Goal: Obtain resource: Download file/media

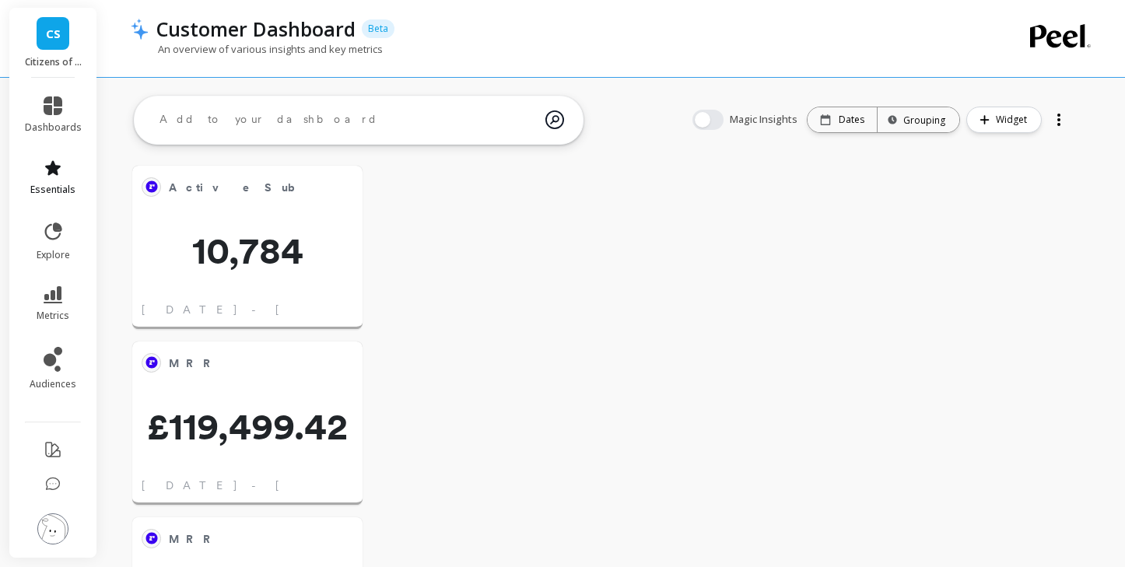
scroll to position [428, 198]
click at [50, 123] on span "dashboards" at bounding box center [53, 127] width 57 height 12
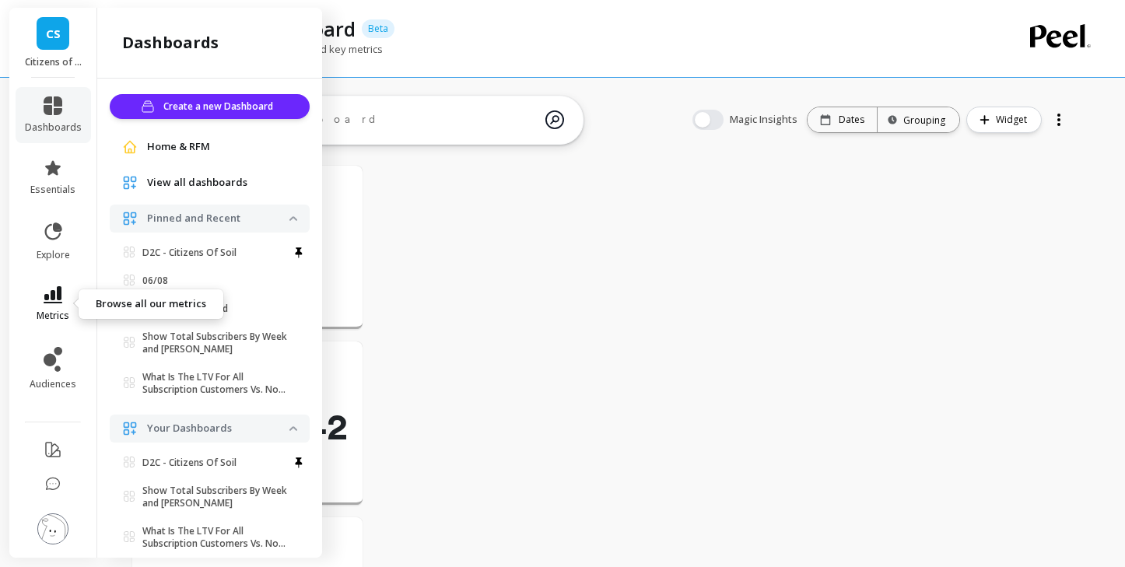
click at [50, 310] on span "metrics" at bounding box center [53, 316] width 33 height 12
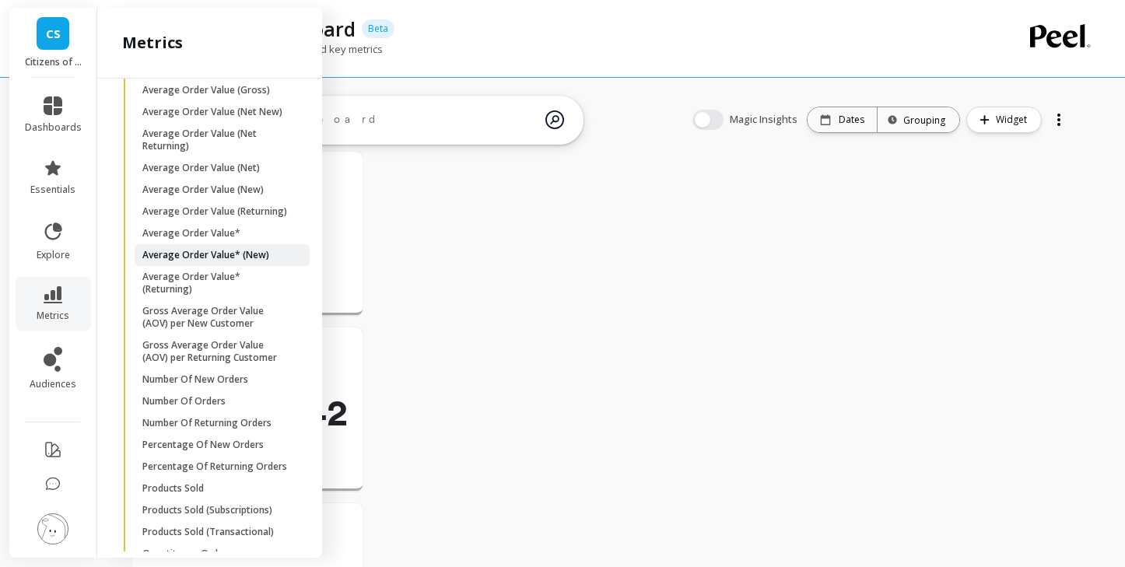
click at [222, 253] on p "Average Order Value* (New)" at bounding box center [205, 255] width 127 height 12
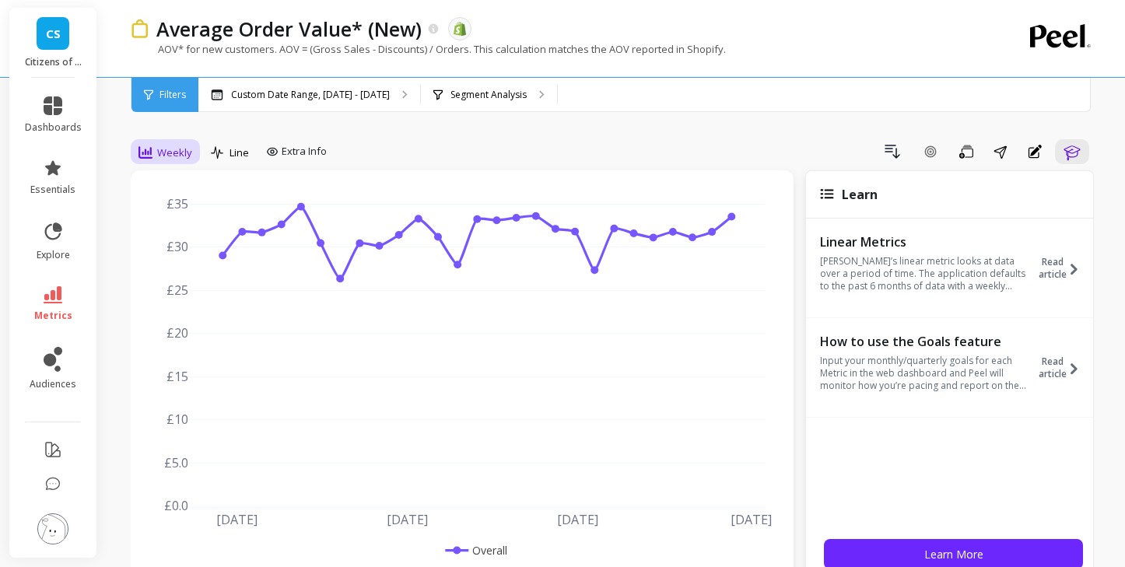
click at [188, 147] on span "Weekly" at bounding box center [174, 152] width 35 height 15
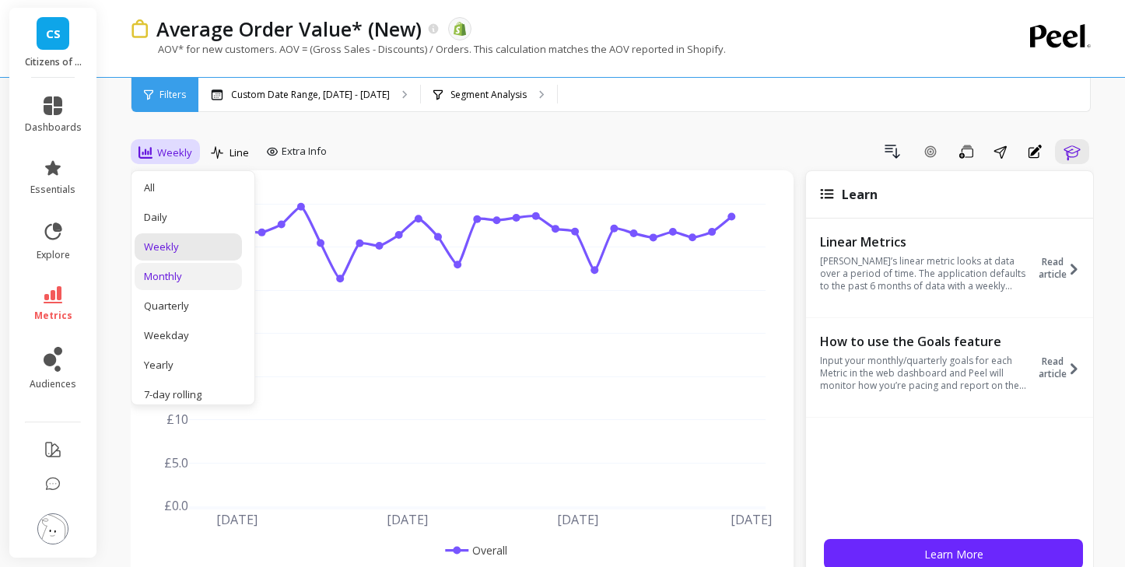
click at [190, 277] on div "Monthly" at bounding box center [188, 276] width 89 height 15
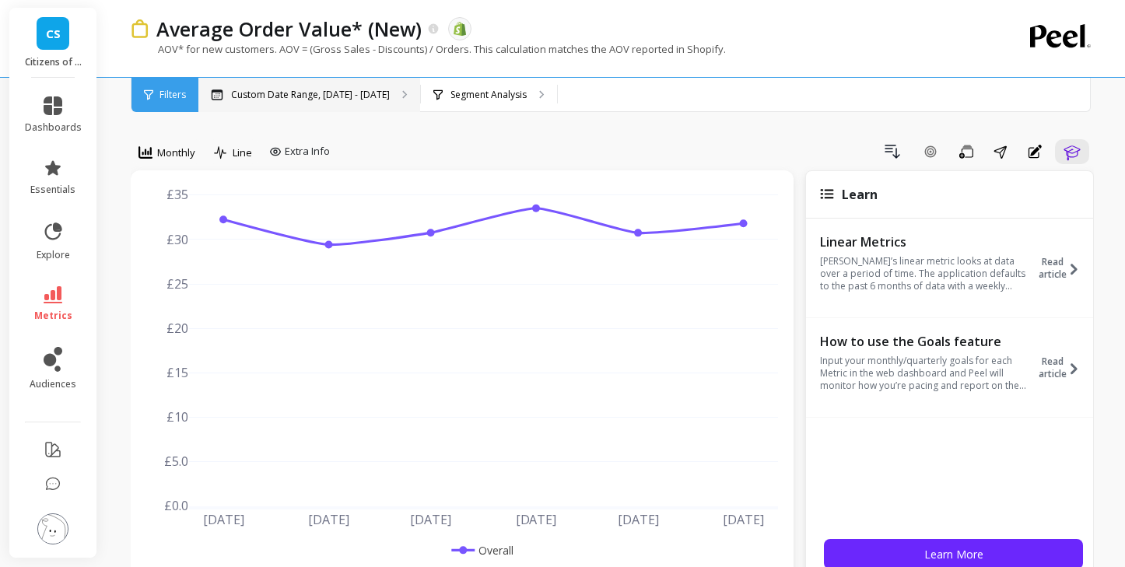
click at [352, 97] on p "Custom Date Range, [DATE] - [DATE]" at bounding box center [310, 95] width 159 height 12
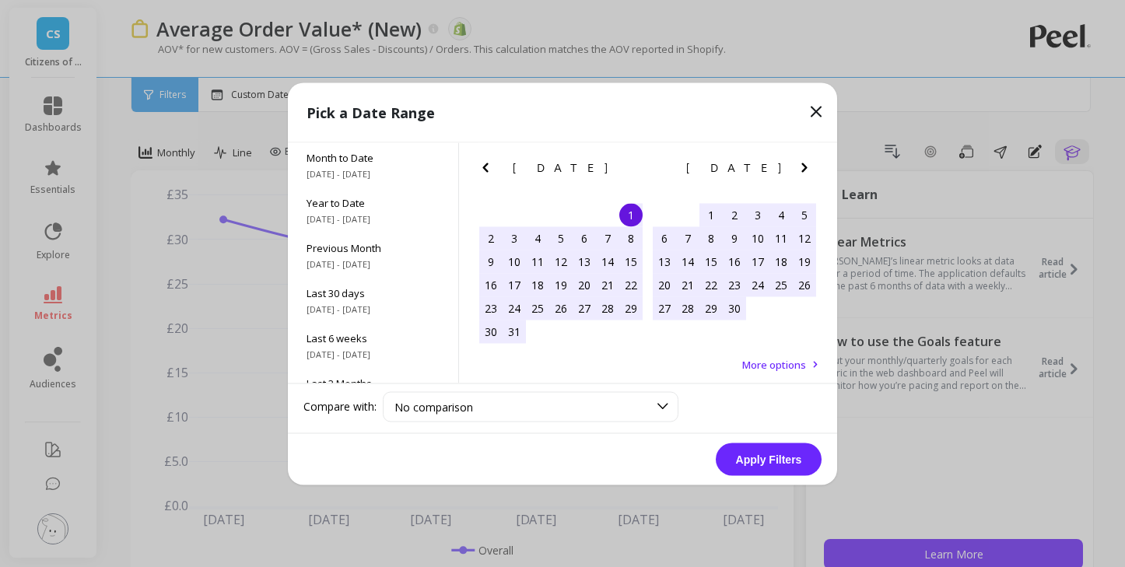
click at [486, 168] on icon "Previous Month" at bounding box center [485, 167] width 19 height 19
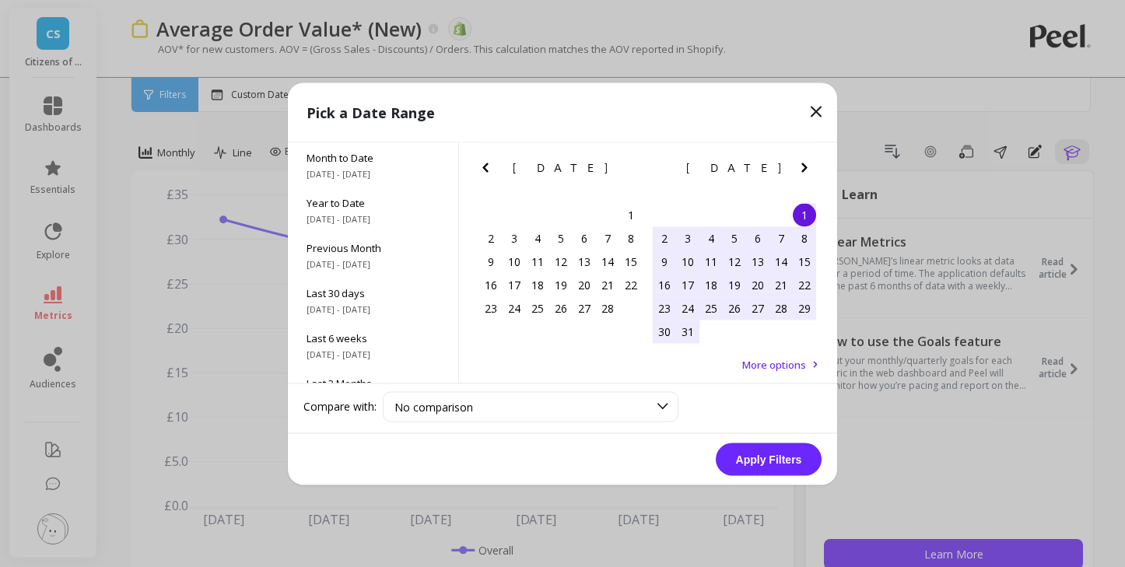
click at [486, 168] on icon "Previous Month" at bounding box center [485, 167] width 19 height 19
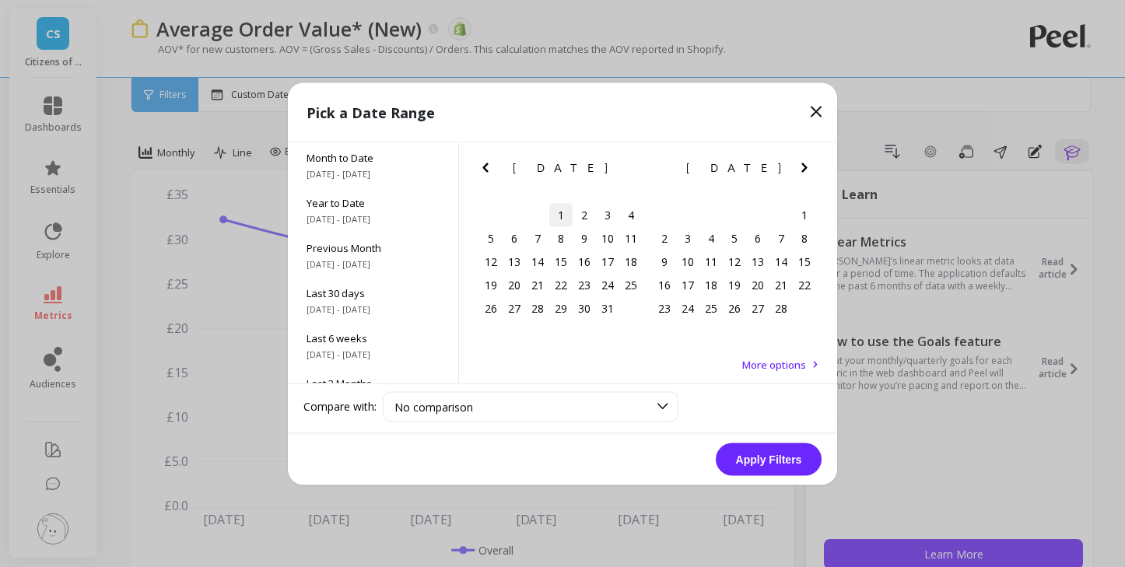
click at [569, 217] on div "1" at bounding box center [560, 214] width 23 height 23
click at [808, 166] on icon "Next Month" at bounding box center [804, 167] width 19 height 19
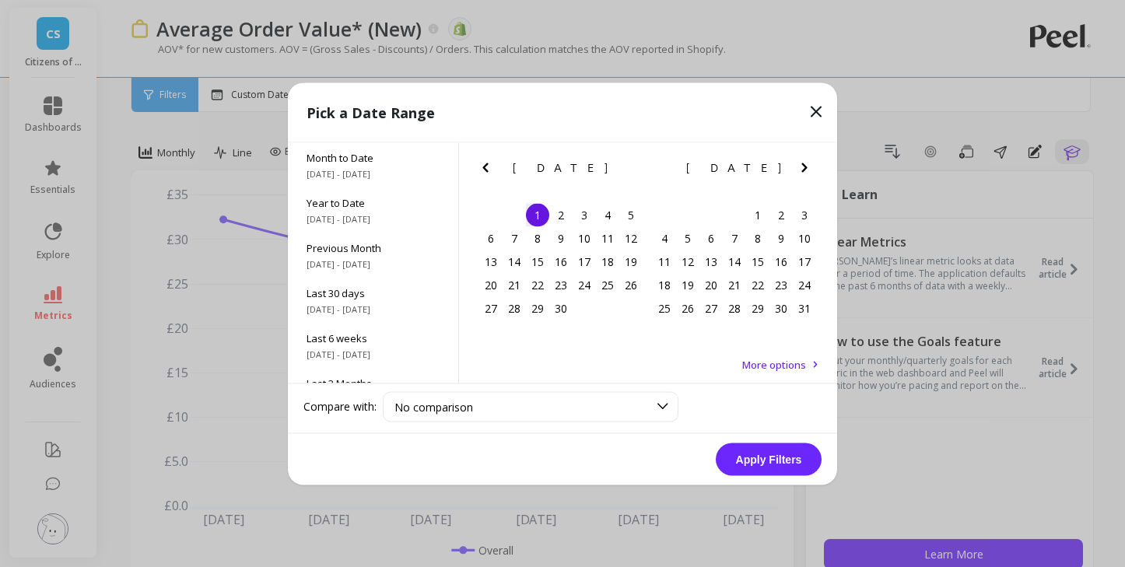
click at [808, 166] on icon "Next Month" at bounding box center [804, 167] width 19 height 19
click at [513, 210] on div "1" at bounding box center [514, 214] width 23 height 23
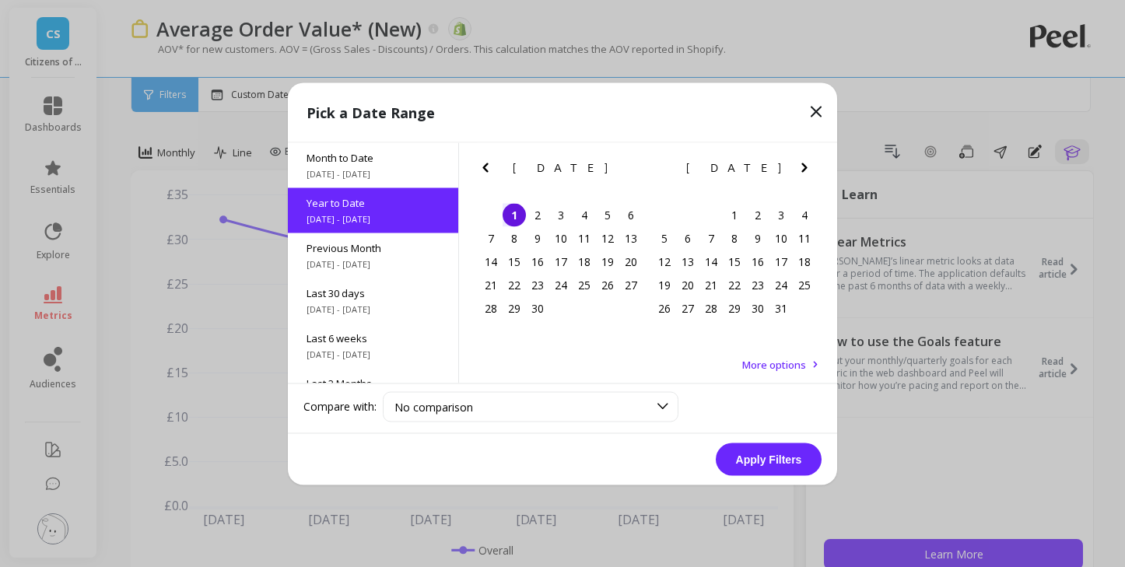
click at [750, 461] on button "Apply Filters" at bounding box center [769, 459] width 106 height 33
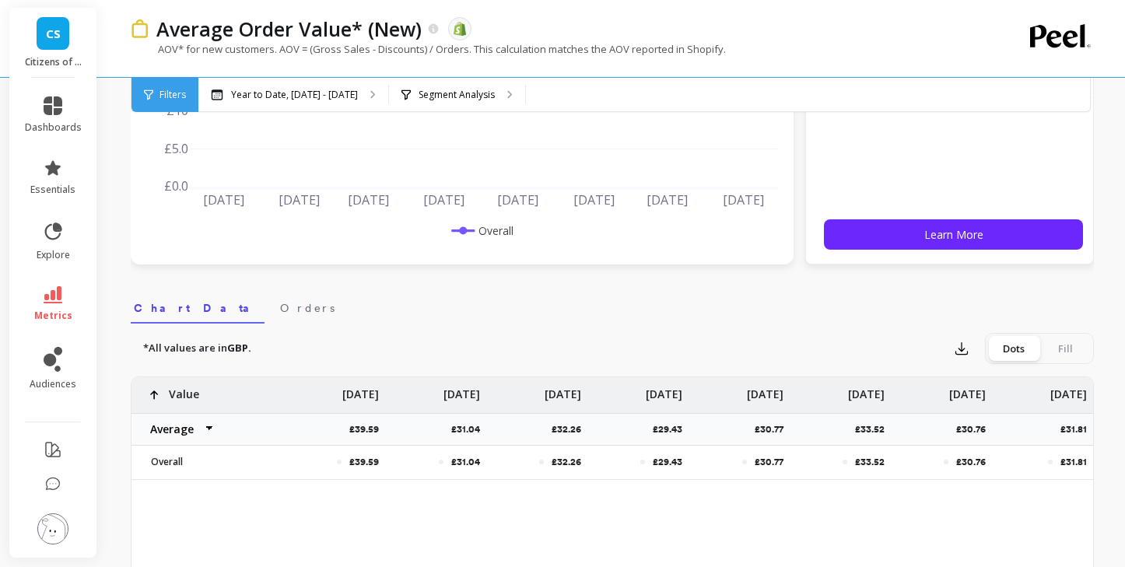
scroll to position [322, 0]
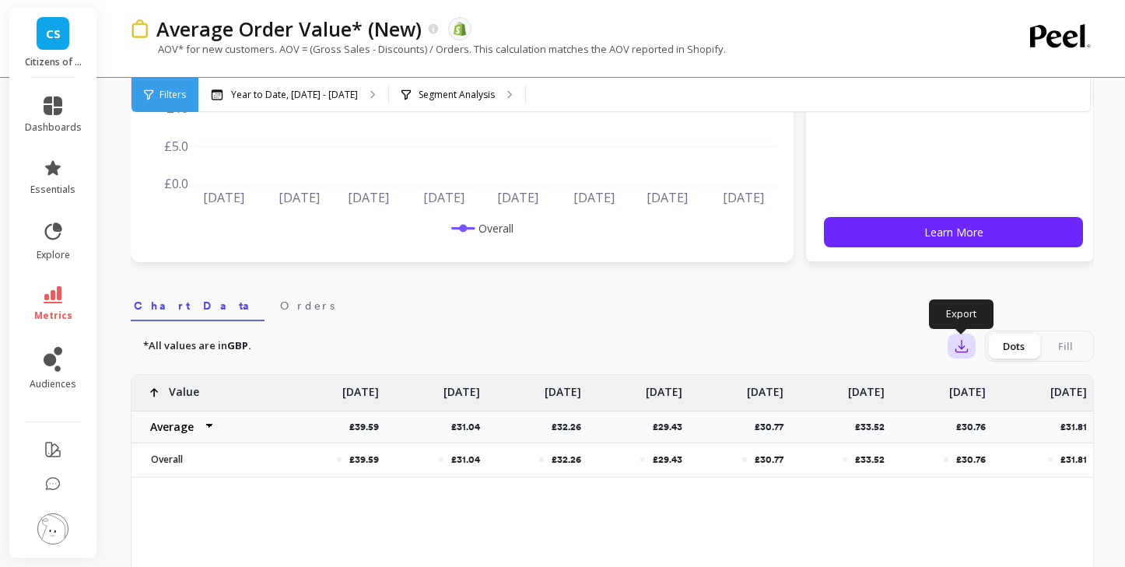
click at [960, 343] on icon "button" at bounding box center [962, 346] width 16 height 16
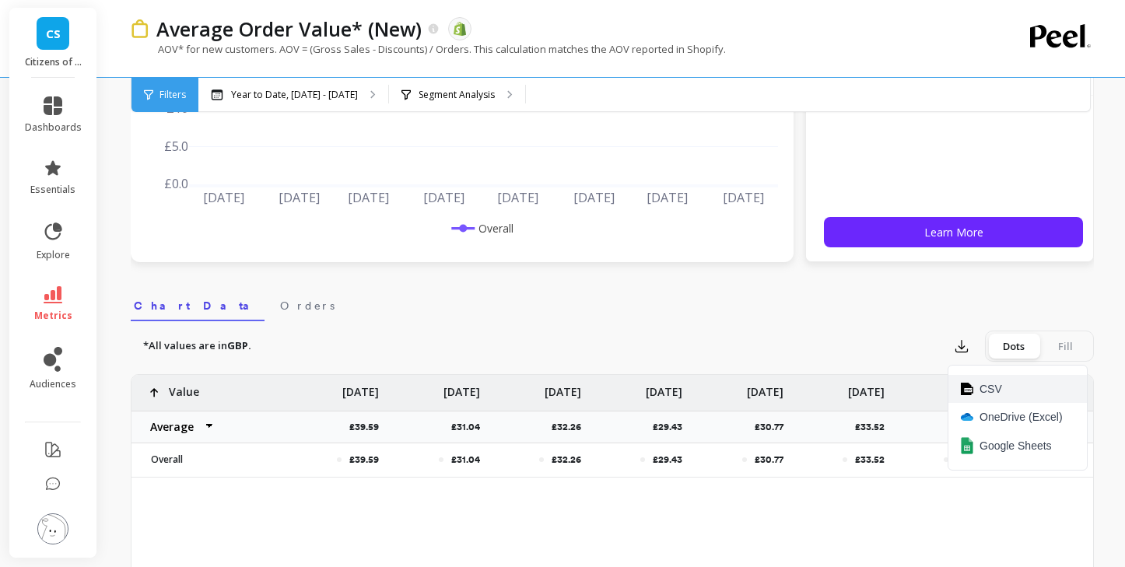
click at [974, 389] on button "CSV" at bounding box center [1017, 389] width 138 height 28
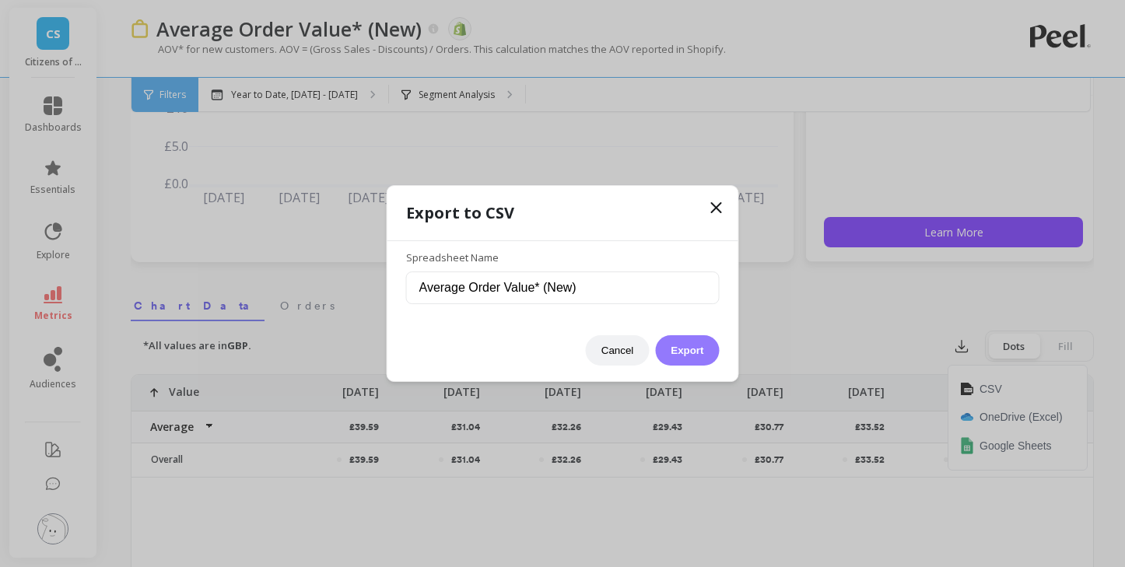
click at [708, 351] on button "Export" at bounding box center [687, 350] width 64 height 30
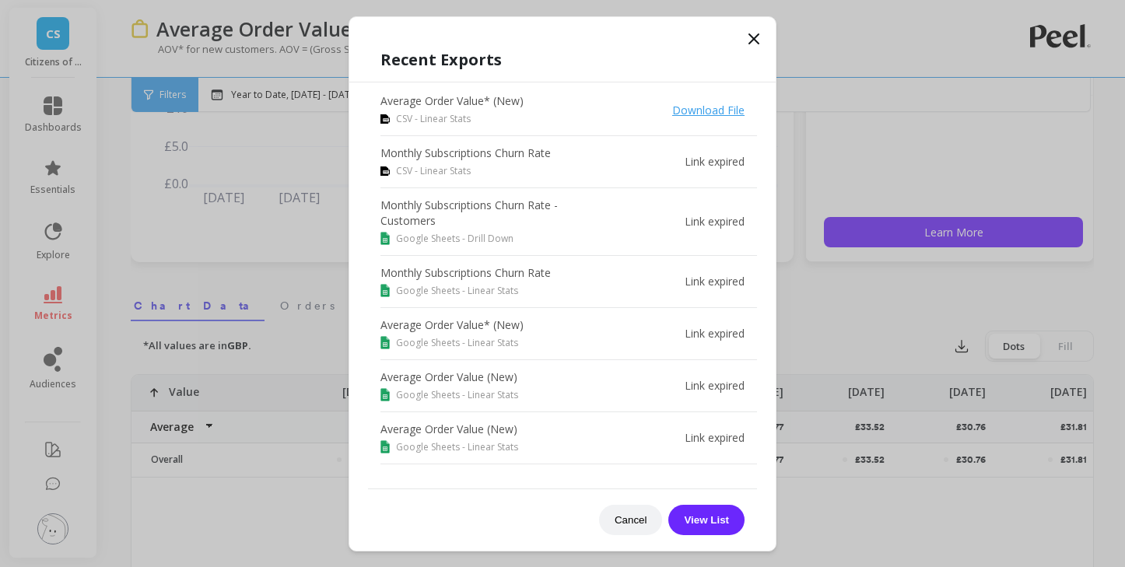
click at [750, 46] on icon at bounding box center [754, 39] width 19 height 19
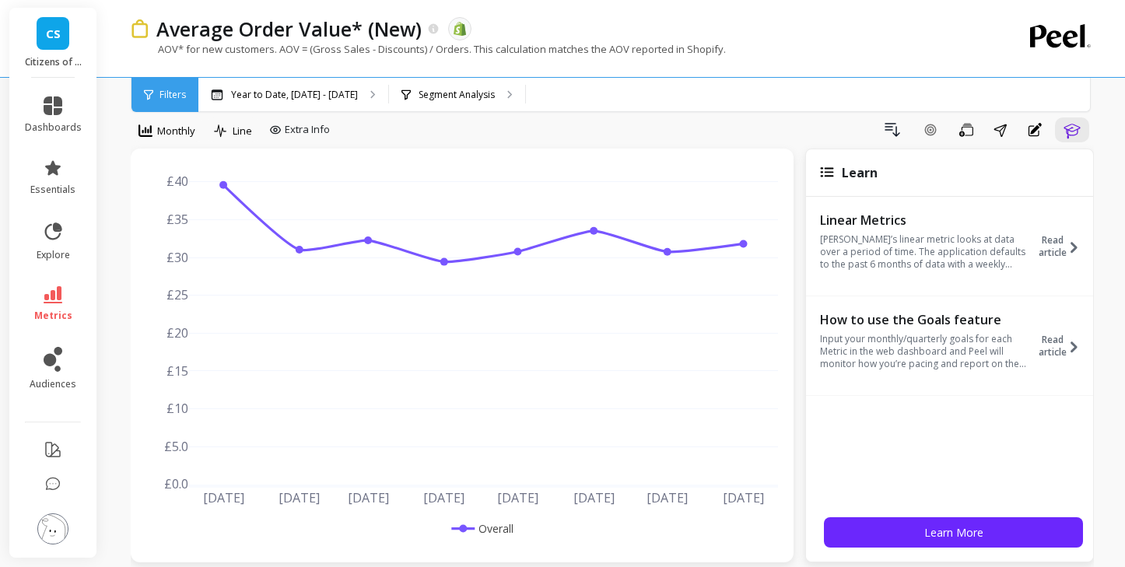
scroll to position [0, 0]
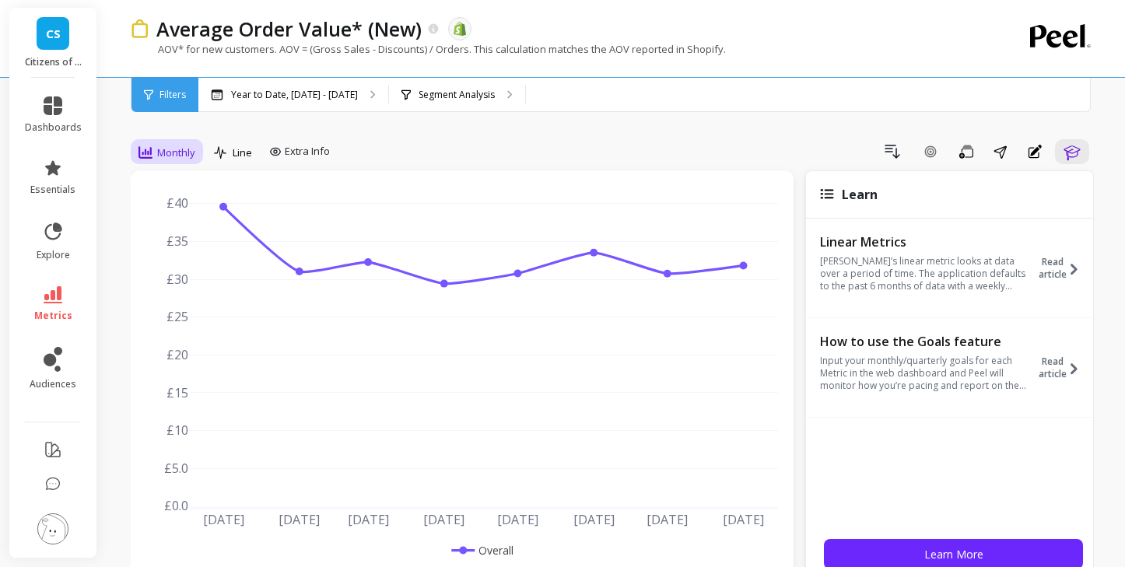
click at [173, 150] on span "Monthly" at bounding box center [176, 152] width 38 height 15
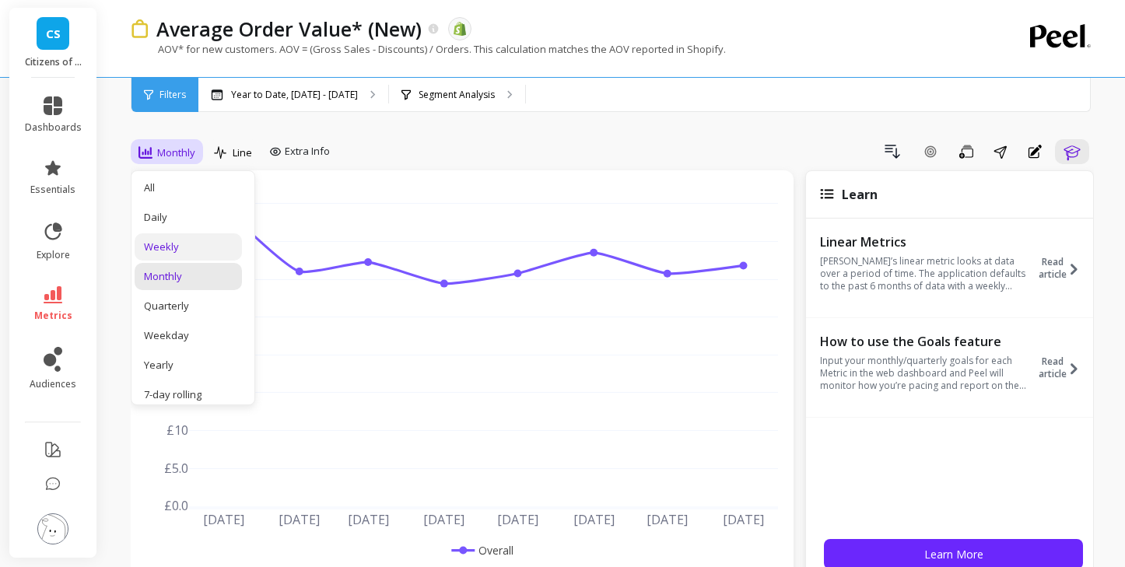
click at [166, 256] on div "Weekly" at bounding box center [188, 246] width 107 height 27
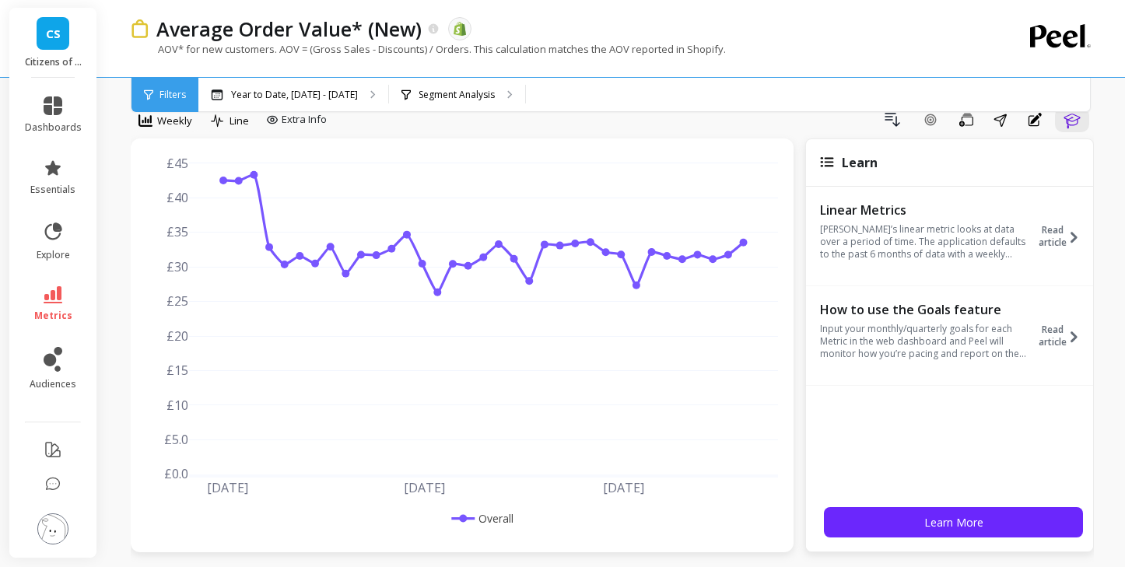
scroll to position [34, 0]
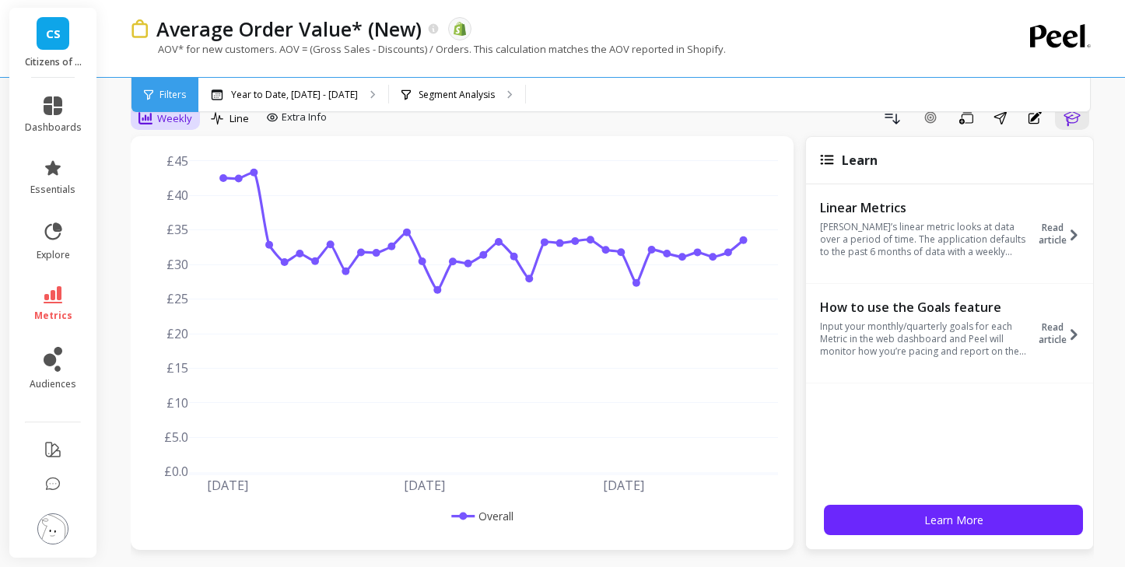
click at [176, 119] on span "Weekly" at bounding box center [174, 118] width 35 height 15
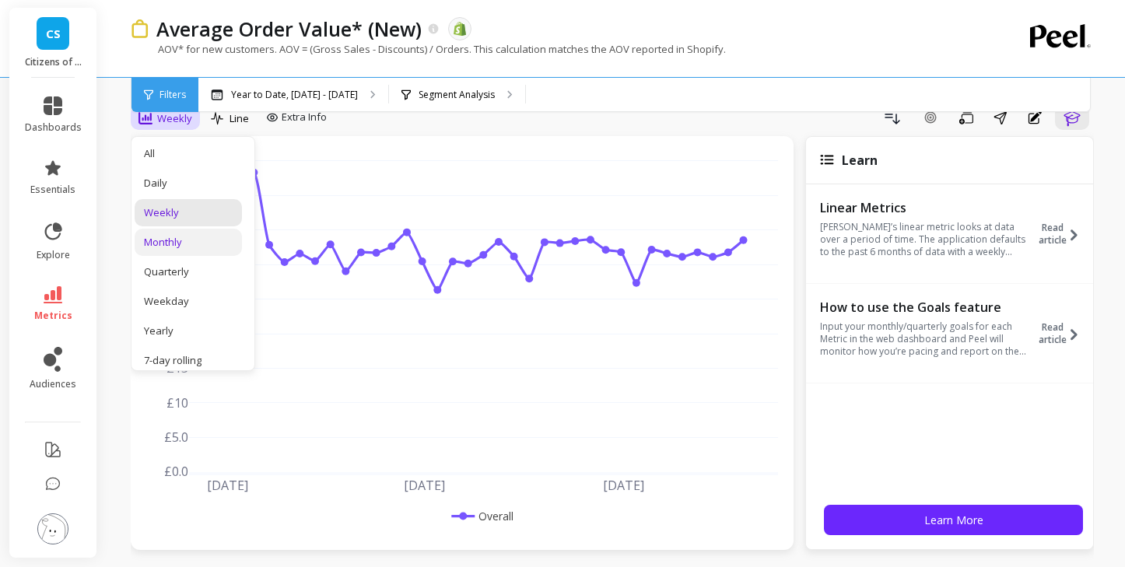
click at [174, 240] on div "Monthly" at bounding box center [188, 242] width 89 height 15
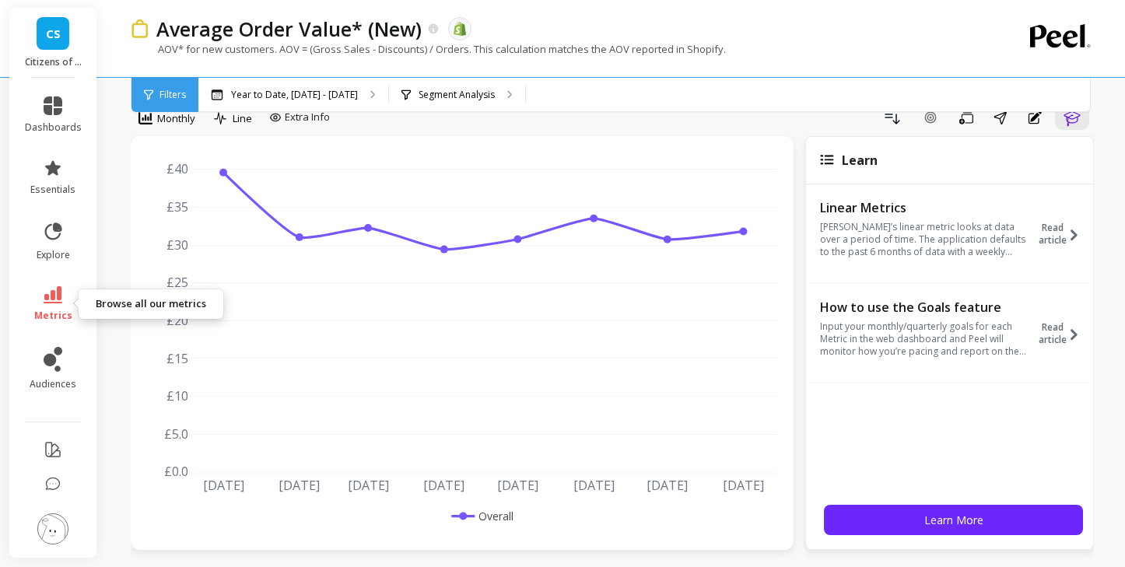
click at [60, 302] on icon at bounding box center [53, 294] width 19 height 17
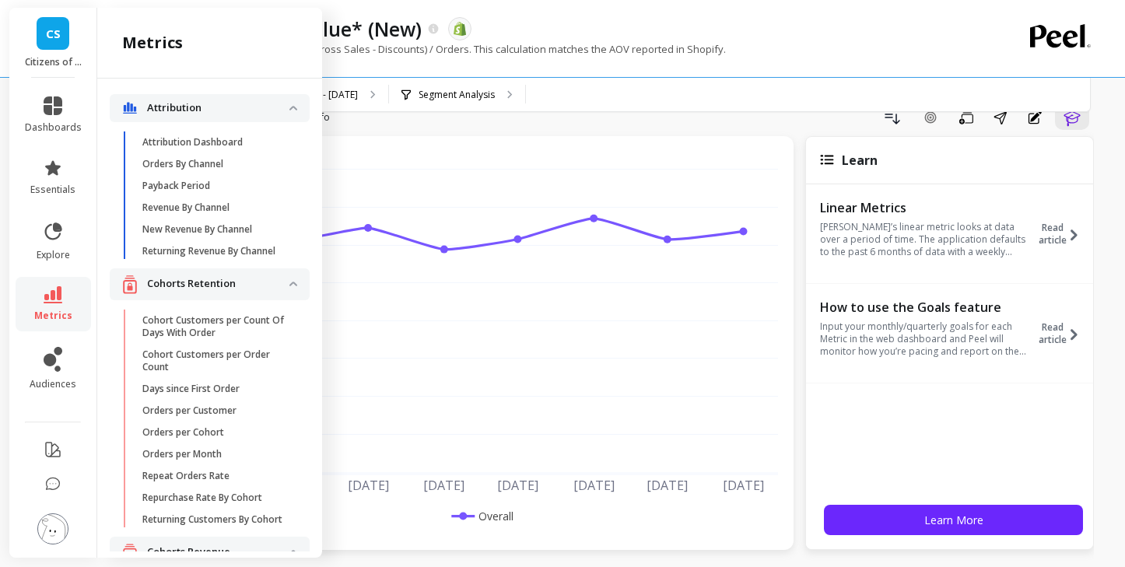
scroll to position [1928, 0]
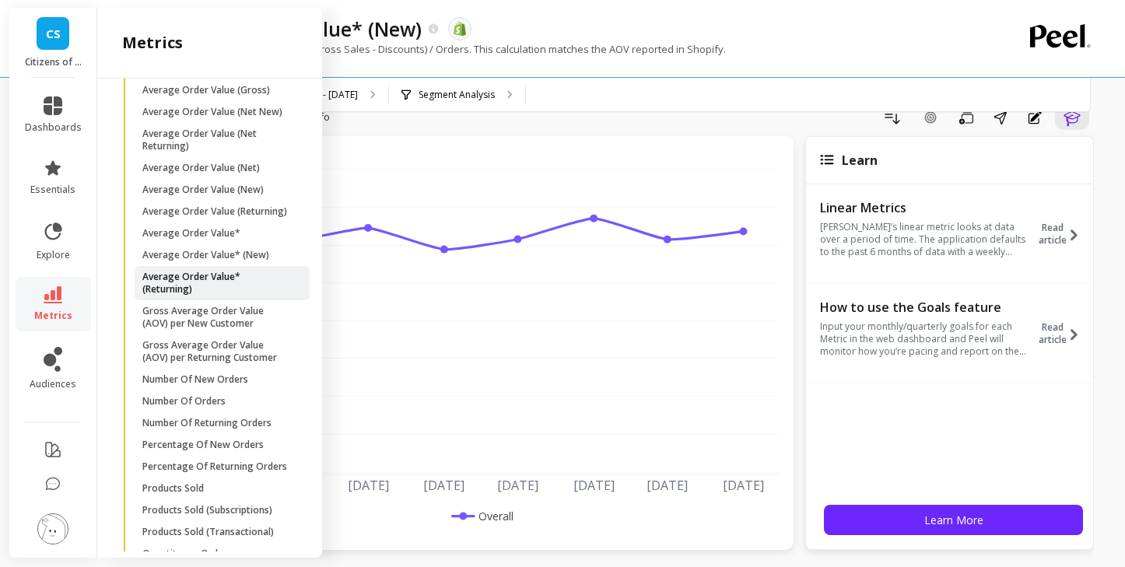
click at [240, 282] on p "Average Order Value* (Returning)" at bounding box center [216, 283] width 149 height 25
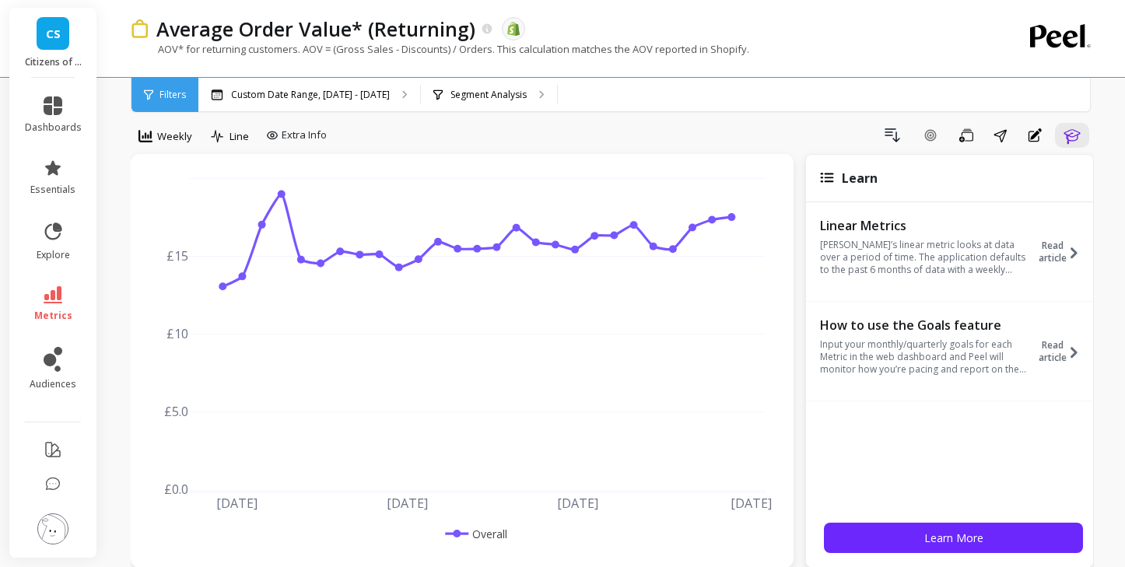
scroll to position [2, 0]
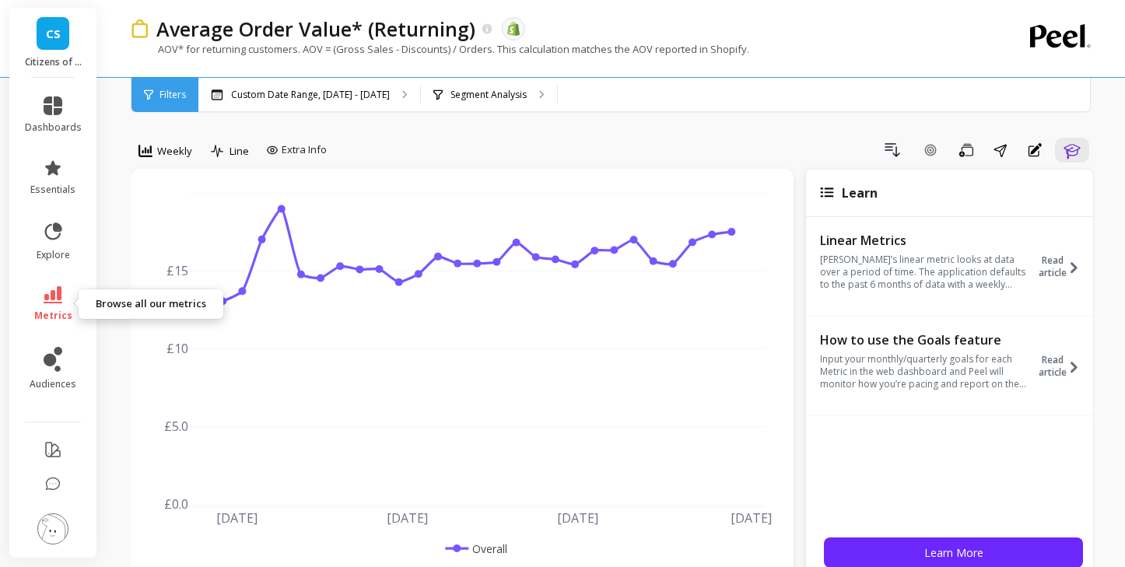
click at [49, 299] on icon at bounding box center [53, 294] width 19 height 17
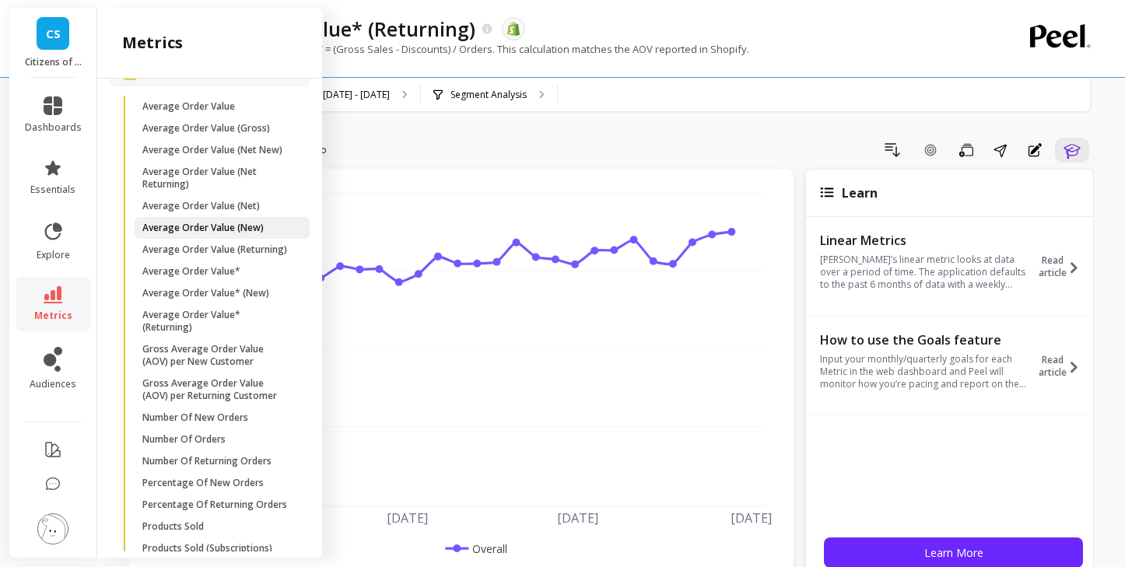
scroll to position [1889, 0]
click at [242, 112] on span "Average Order Value" at bounding box center [216, 107] width 149 height 12
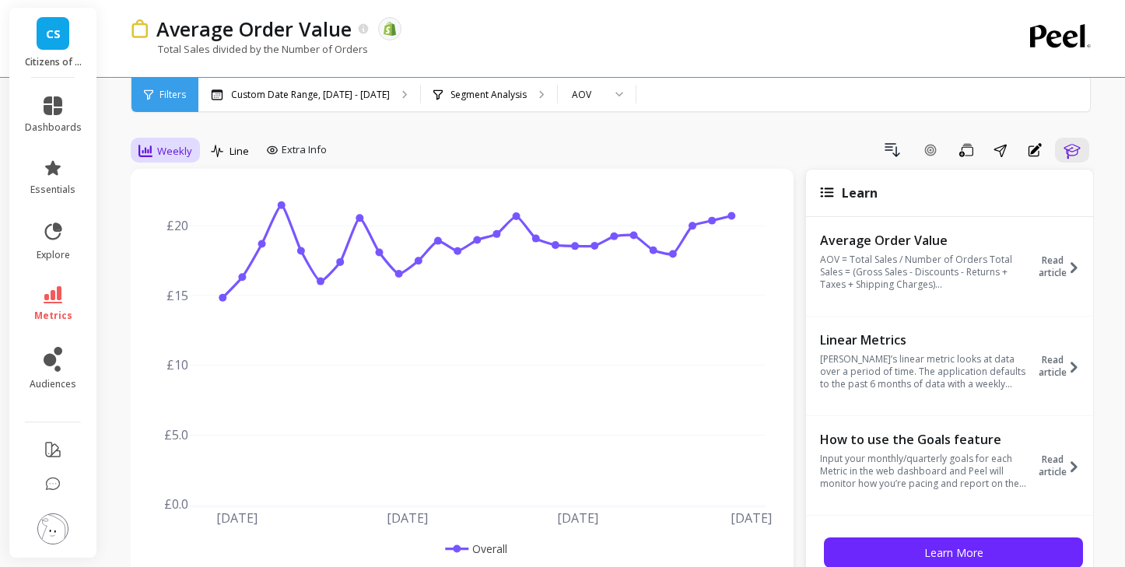
click at [190, 154] on span "Weekly" at bounding box center [174, 151] width 35 height 15
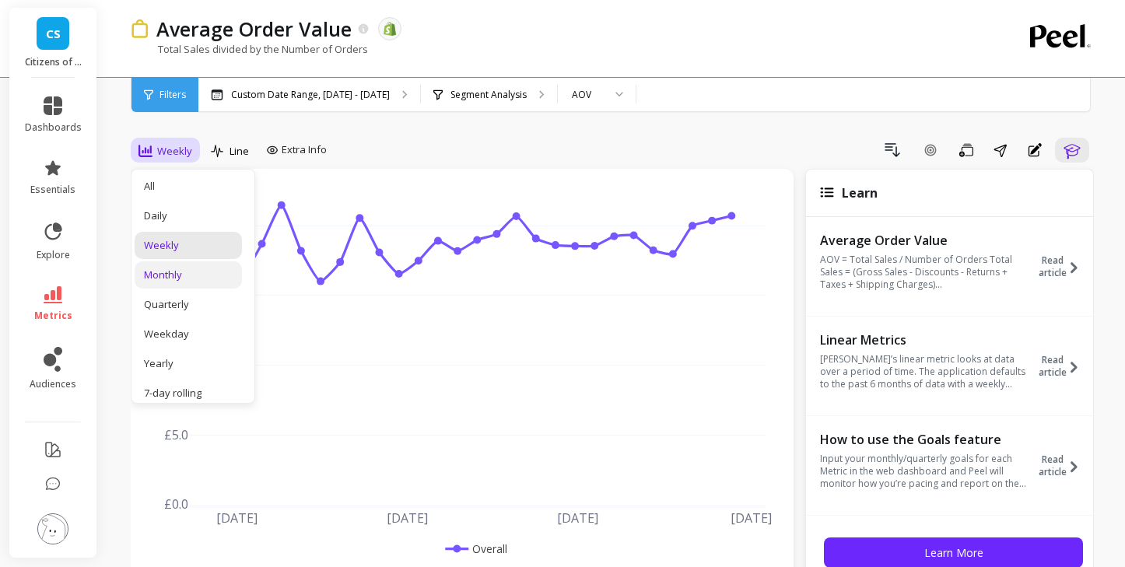
click at [183, 271] on div "Monthly" at bounding box center [188, 275] width 89 height 15
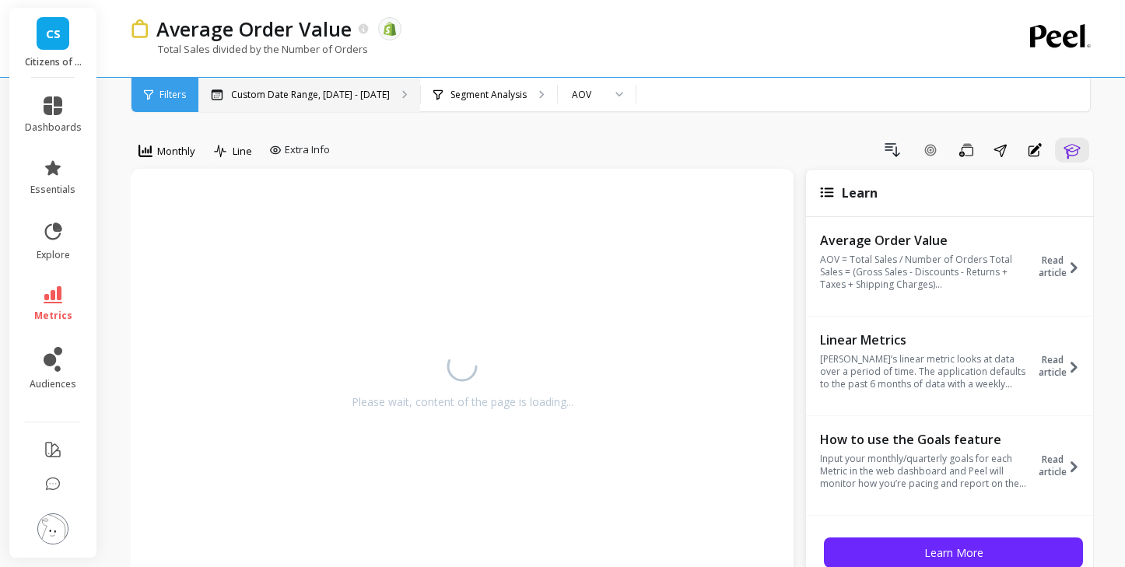
click at [358, 96] on p "Custom Date Range, [DATE] - [DATE]" at bounding box center [310, 95] width 159 height 12
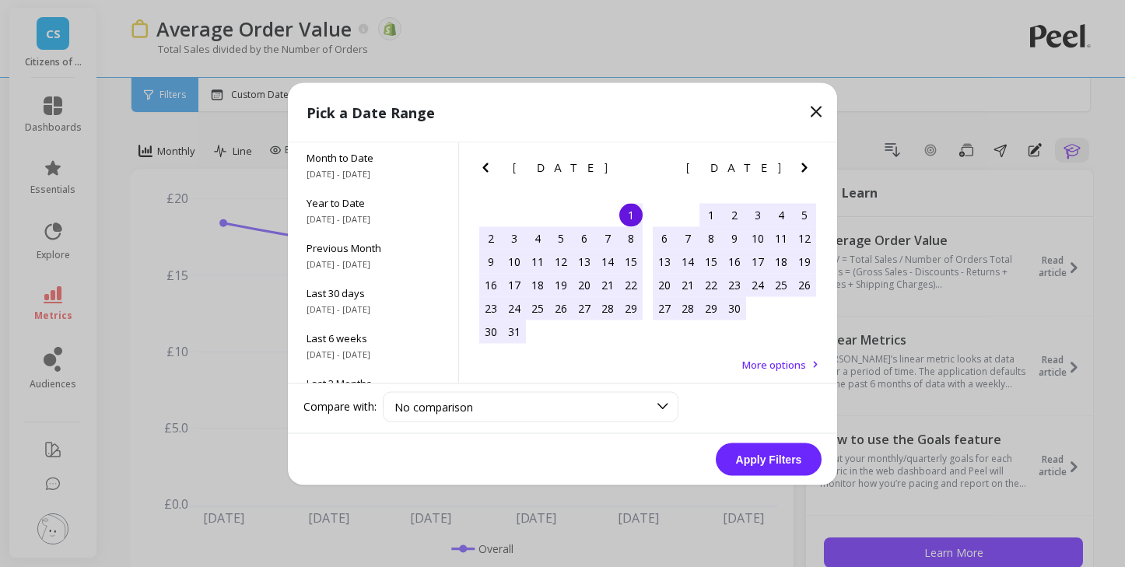
click at [493, 165] on icon "Previous Month" at bounding box center [485, 167] width 19 height 19
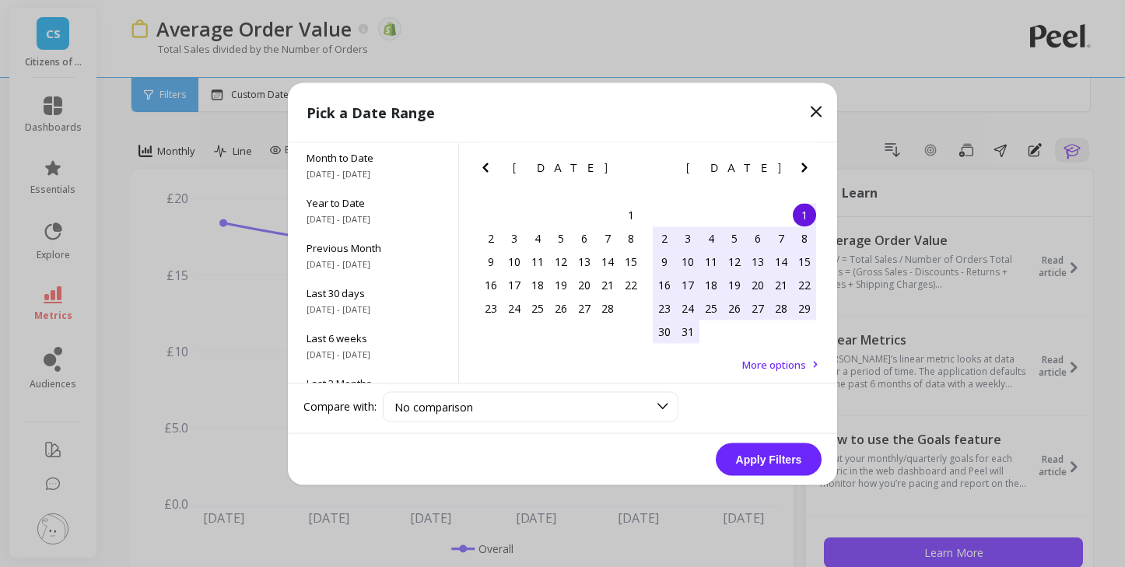
click at [493, 165] on icon "Previous Month" at bounding box center [485, 167] width 19 height 19
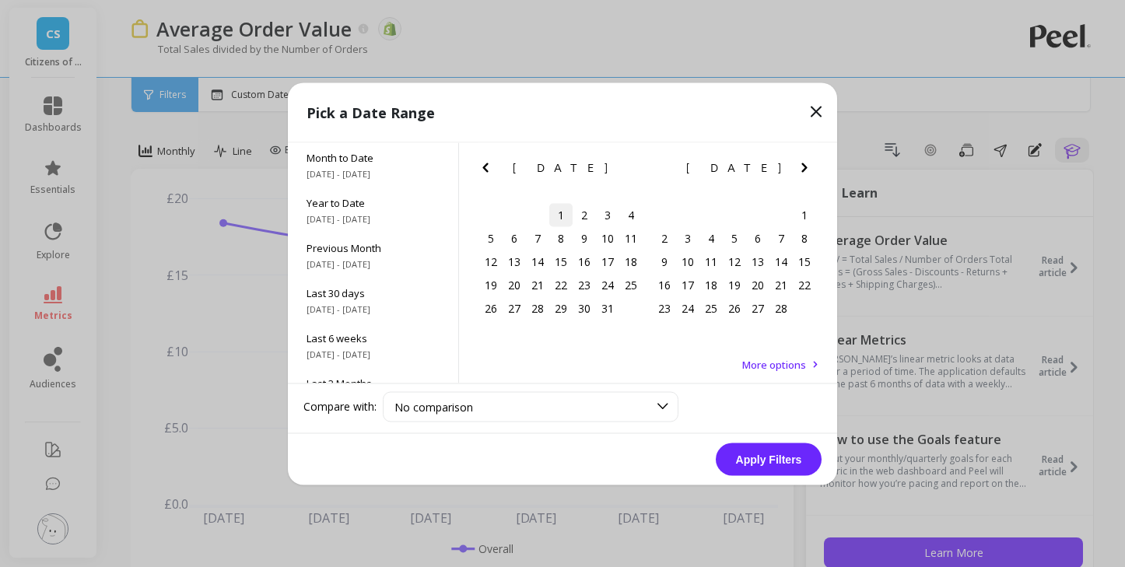
click at [568, 219] on div "1" at bounding box center [560, 214] width 23 height 23
click at [809, 169] on icon "Next Month" at bounding box center [804, 167] width 19 height 19
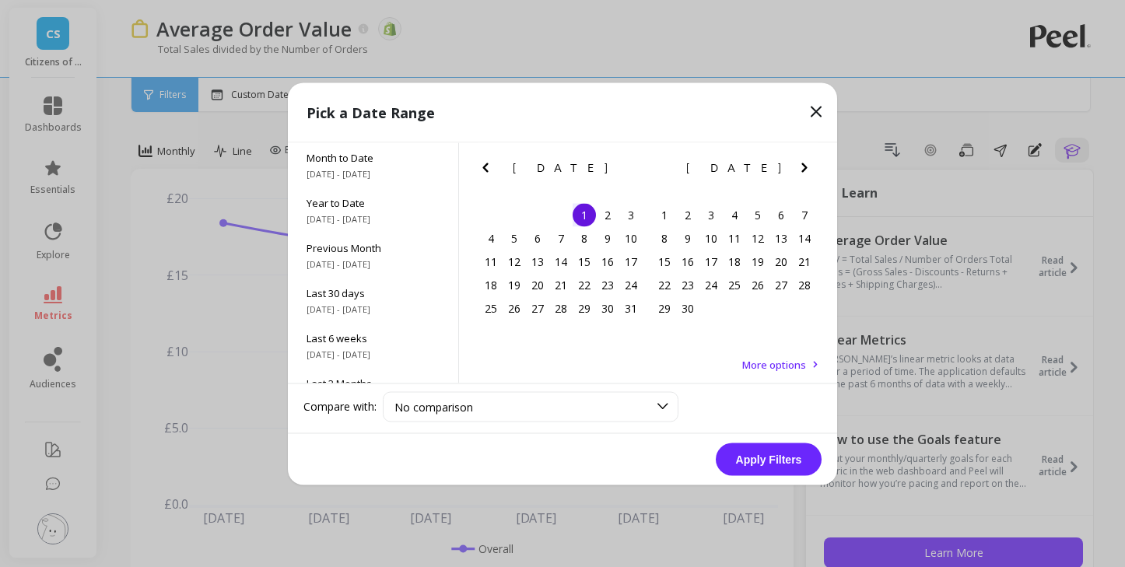
click at [809, 169] on icon "Next Month" at bounding box center [804, 167] width 19 height 19
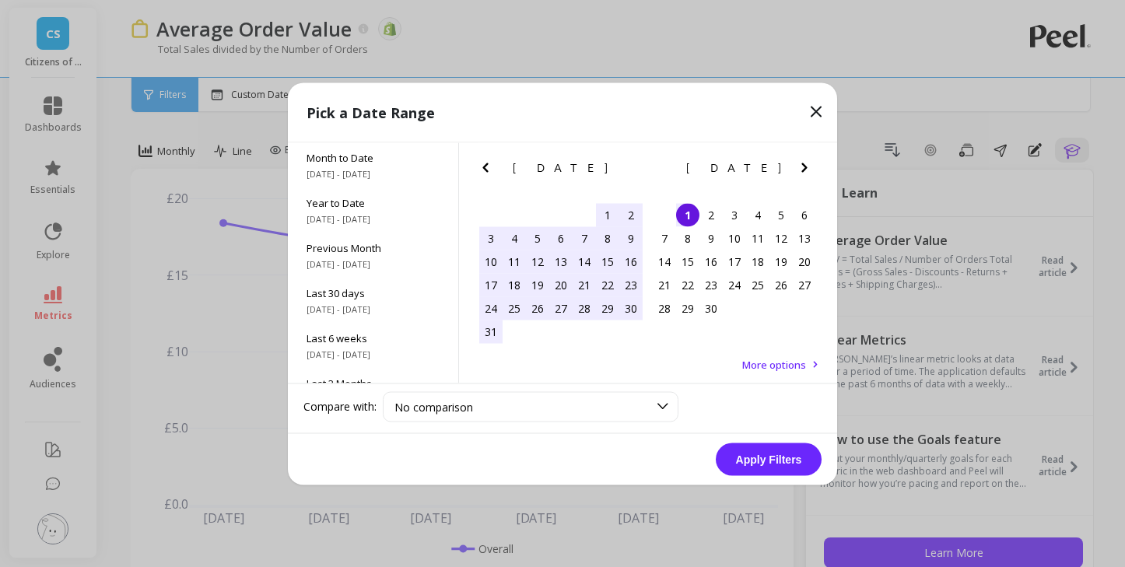
click at [687, 216] on div "1" at bounding box center [687, 214] width 23 height 23
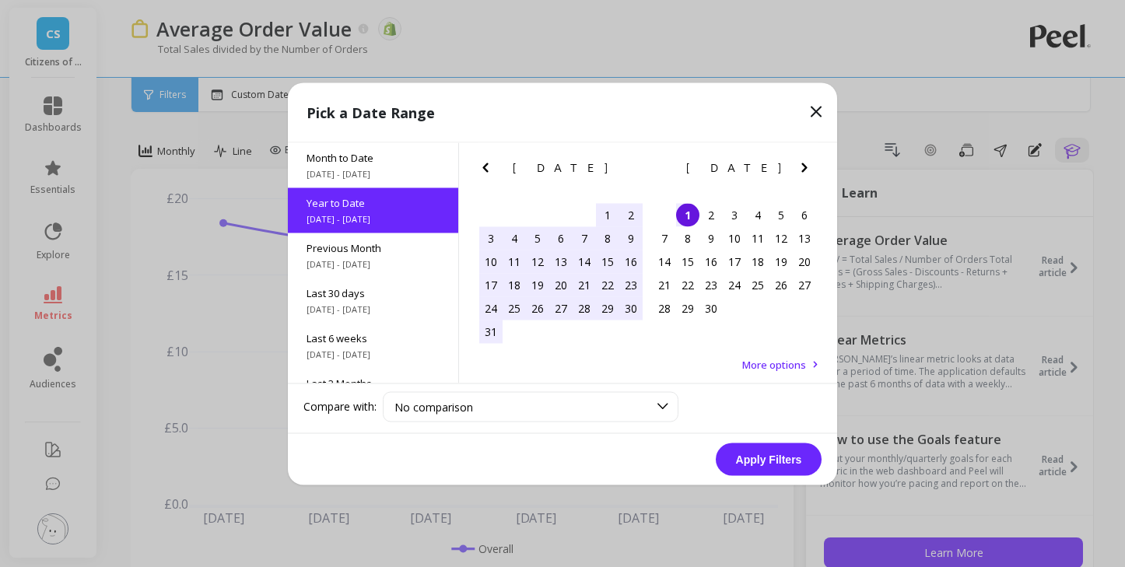
click at [782, 458] on button "Apply Filters" at bounding box center [769, 459] width 106 height 33
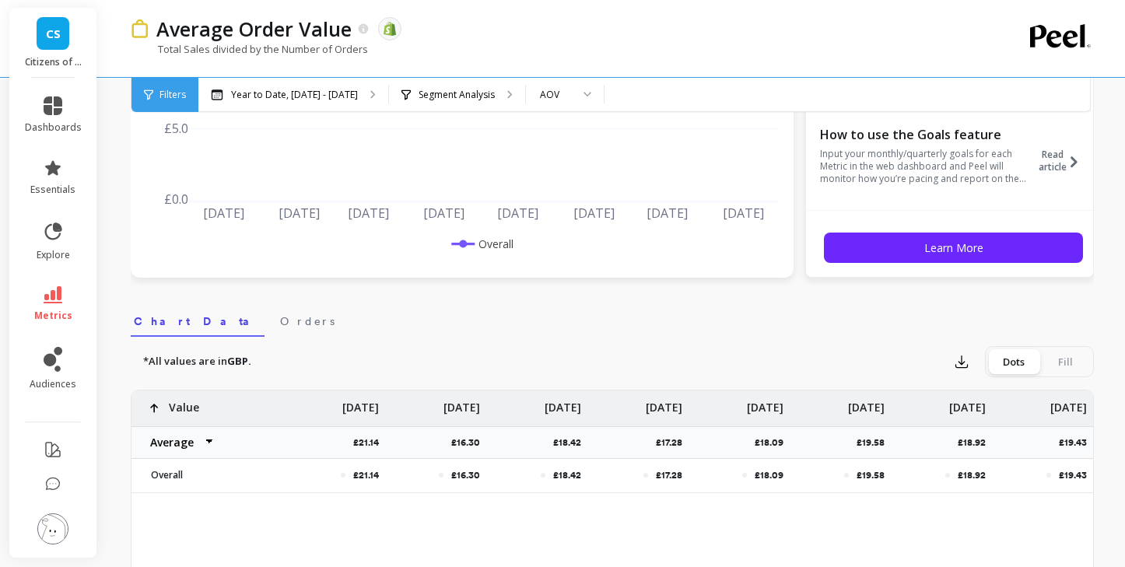
scroll to position [321, 0]
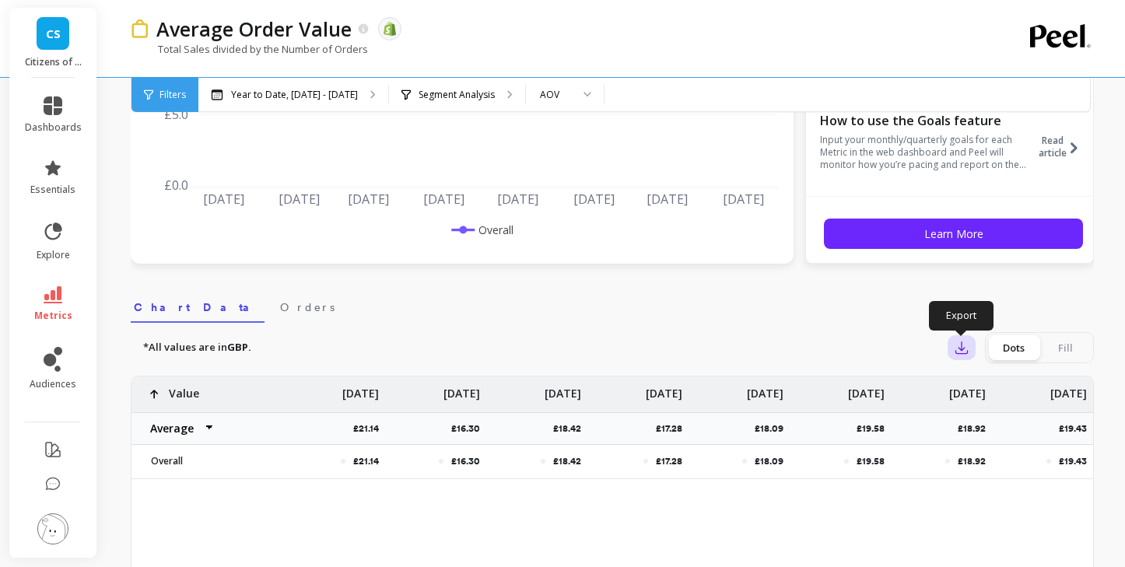
click at [962, 356] on button "button" at bounding box center [962, 347] width 28 height 25
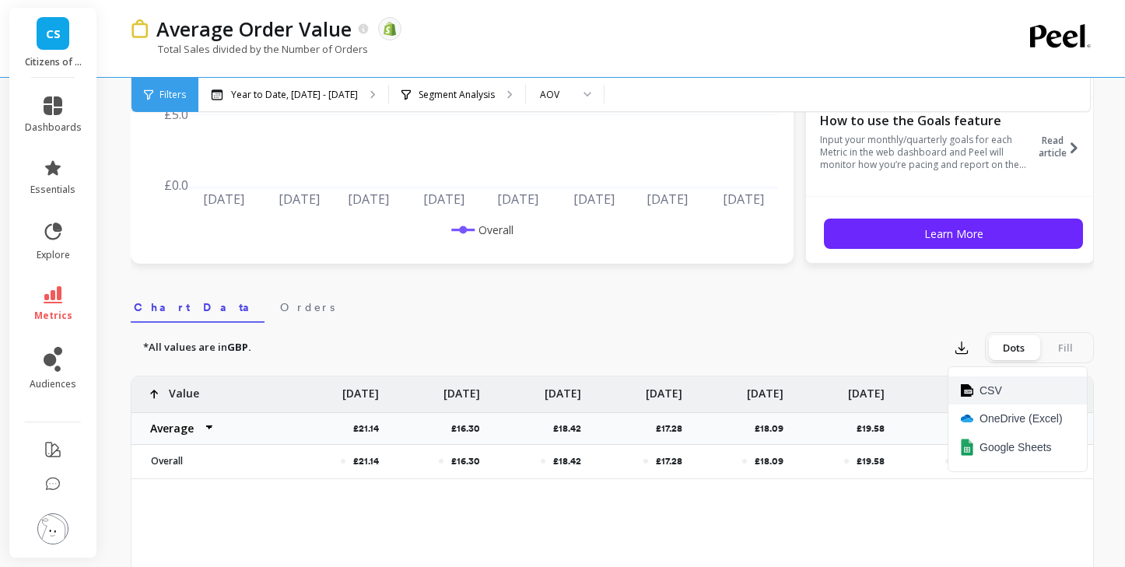
click at [970, 387] on img at bounding box center [967, 390] width 12 height 12
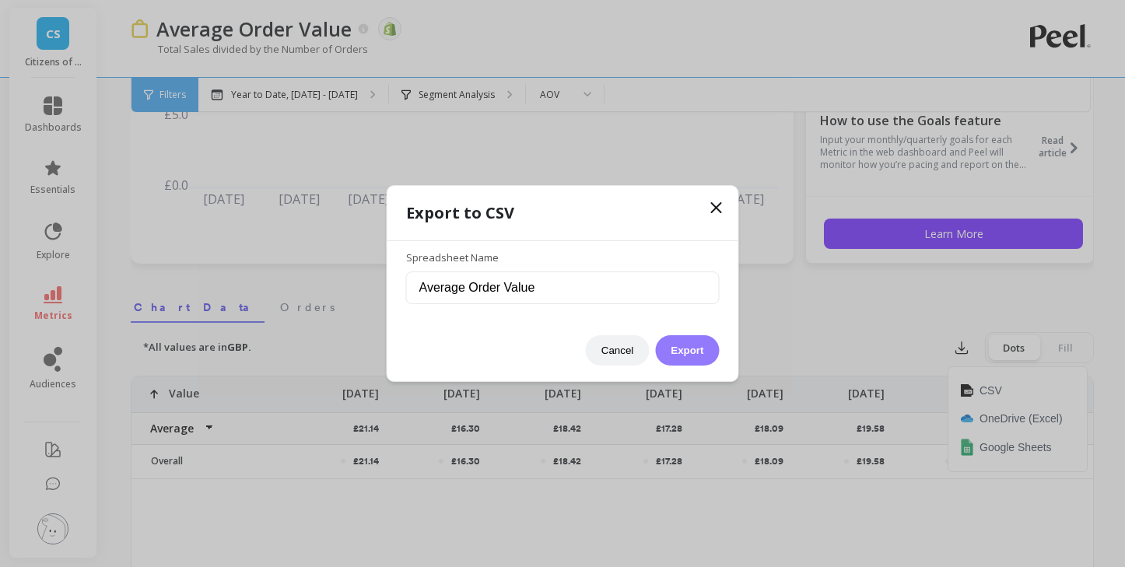
click at [689, 345] on button "Export" at bounding box center [687, 350] width 64 height 30
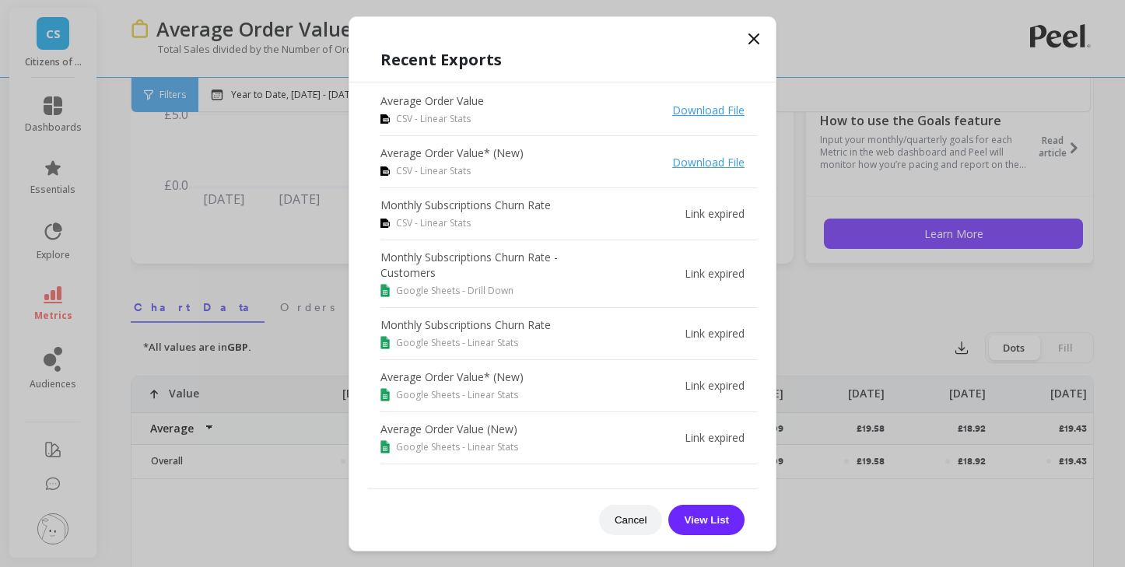
click at [743, 39] on div "Recent Exports Average Order Value CSV - Linear Stats Download File Average Ord…" at bounding box center [562, 292] width 426 height 518
click at [755, 40] on icon at bounding box center [753, 38] width 9 height 9
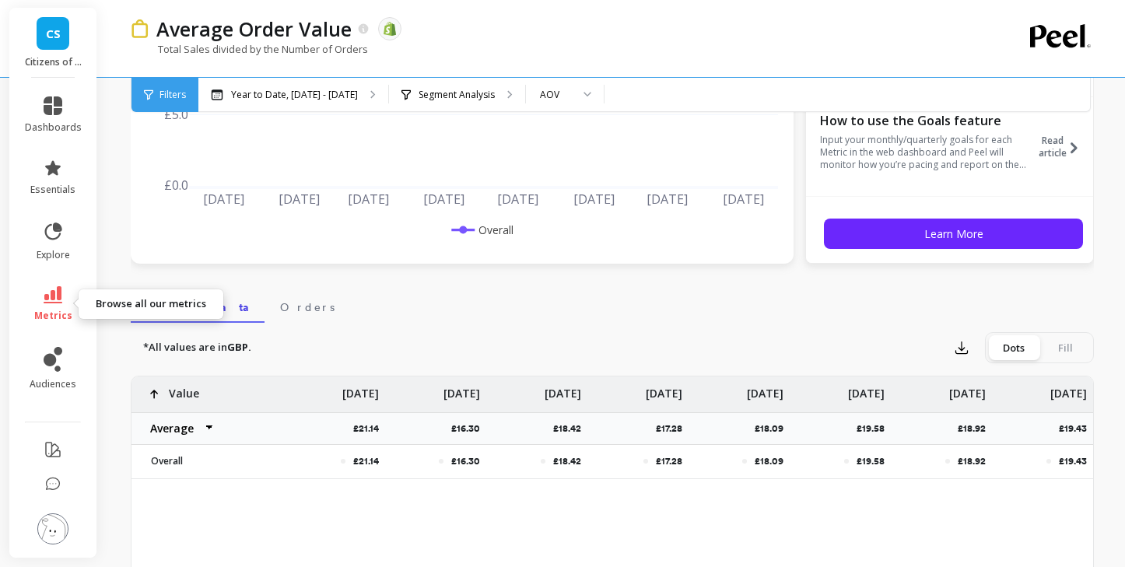
click at [58, 289] on icon at bounding box center [53, 294] width 19 height 17
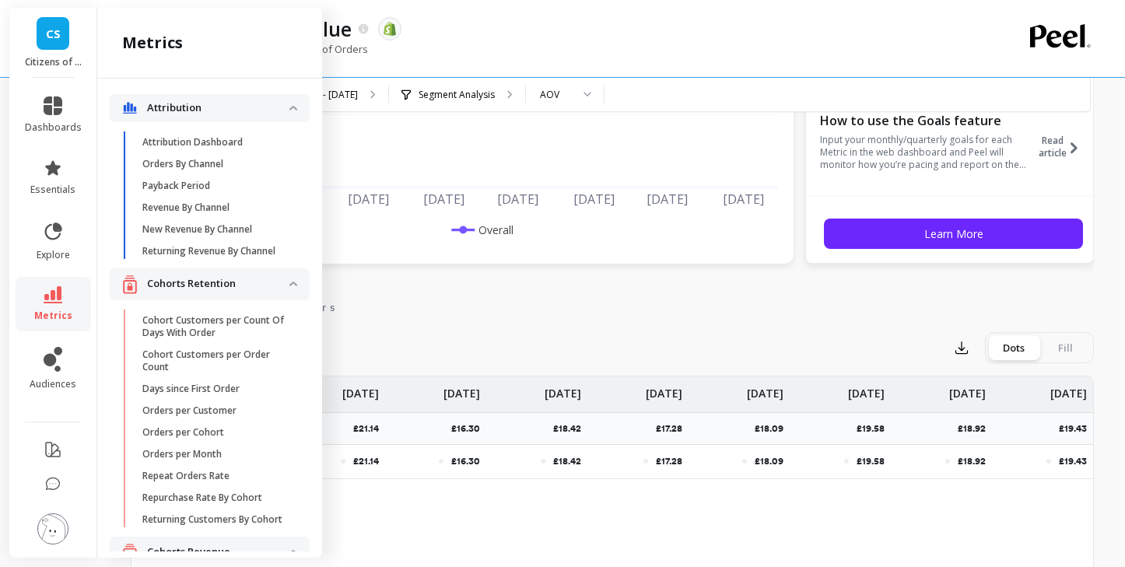
scroll to position [1889, 0]
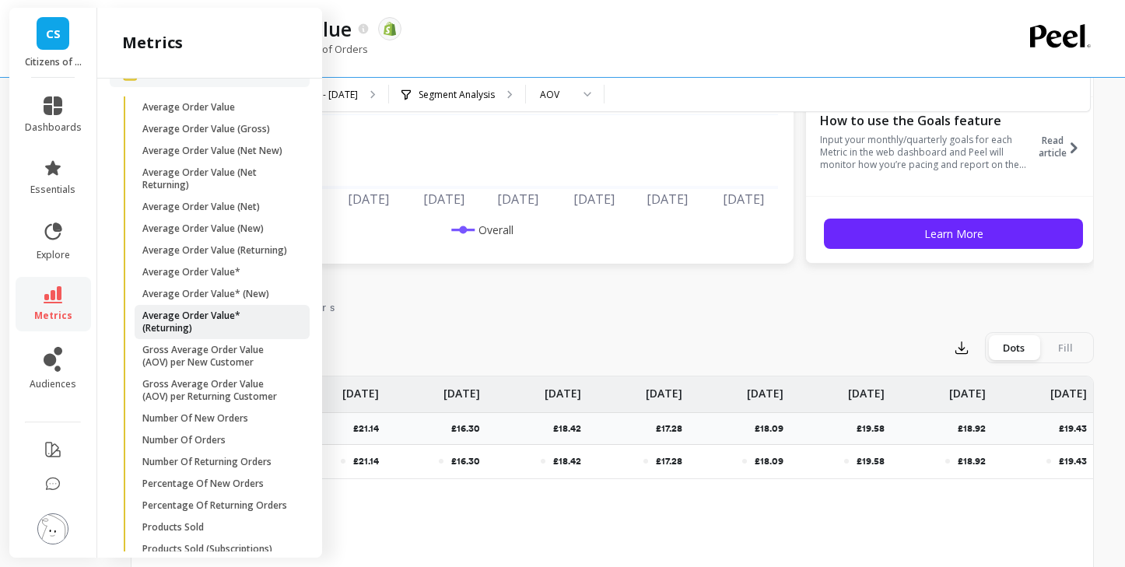
click at [195, 317] on p "Average Order Value* (Returning)" at bounding box center [216, 322] width 149 height 25
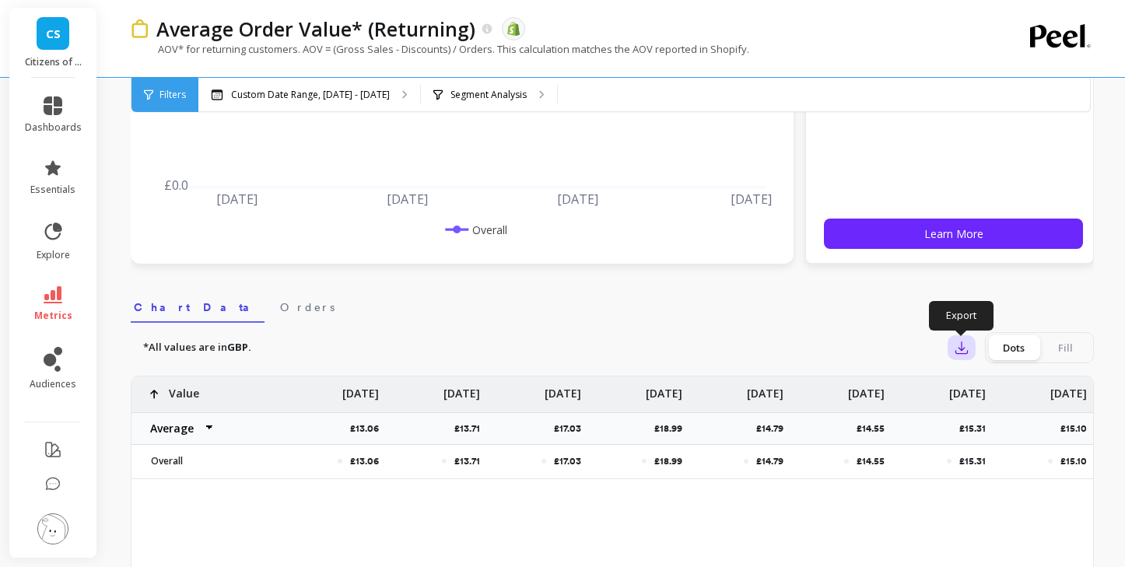
click at [969, 352] on button "button" at bounding box center [962, 347] width 28 height 25
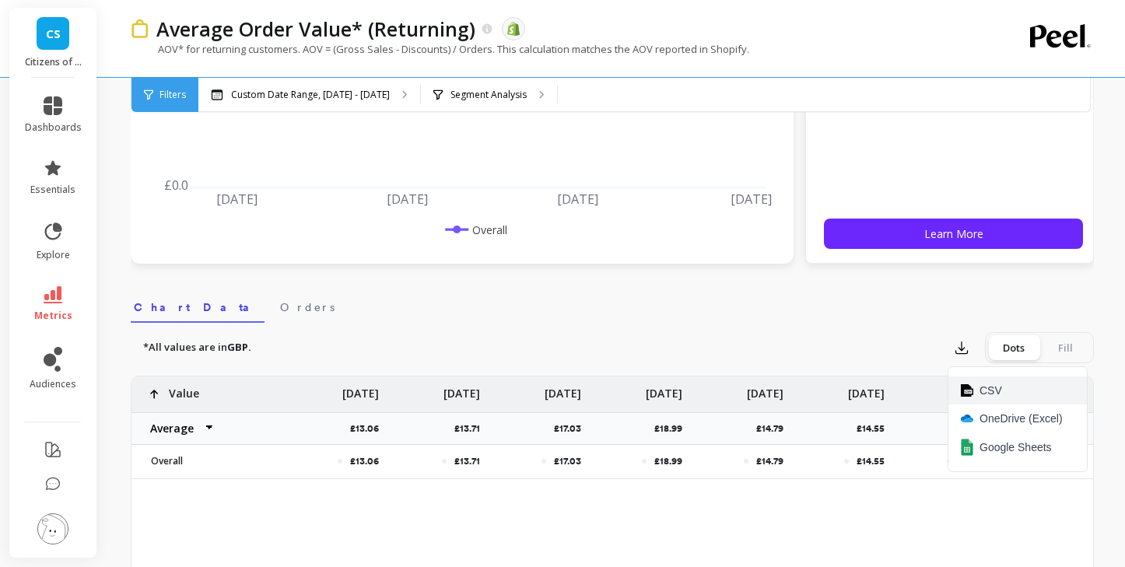
click at [977, 386] on button "CSV" at bounding box center [1017, 391] width 138 height 28
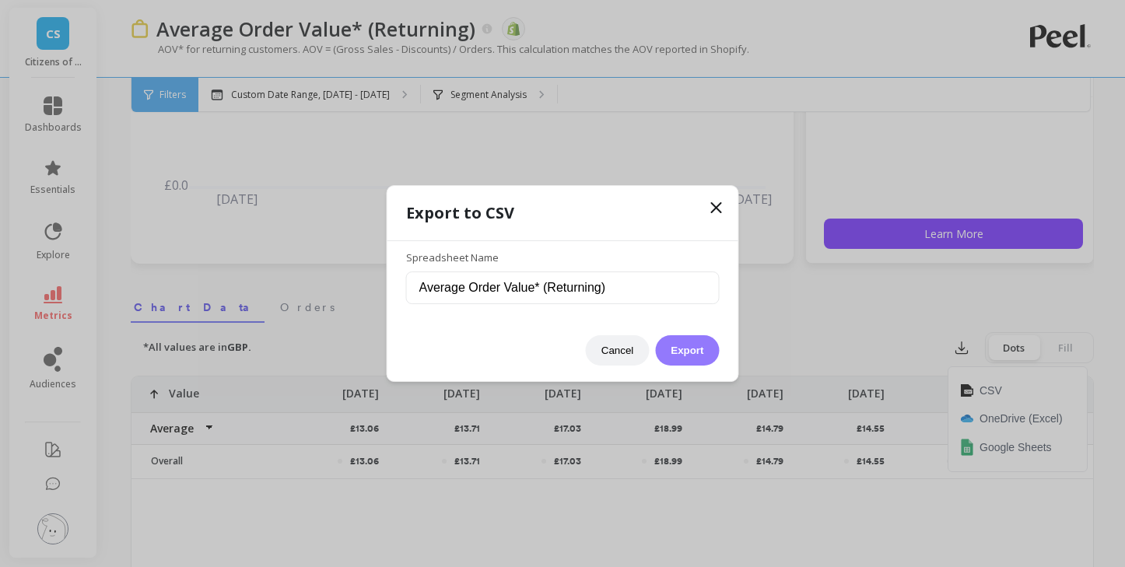
click at [669, 345] on button "Export" at bounding box center [687, 350] width 64 height 30
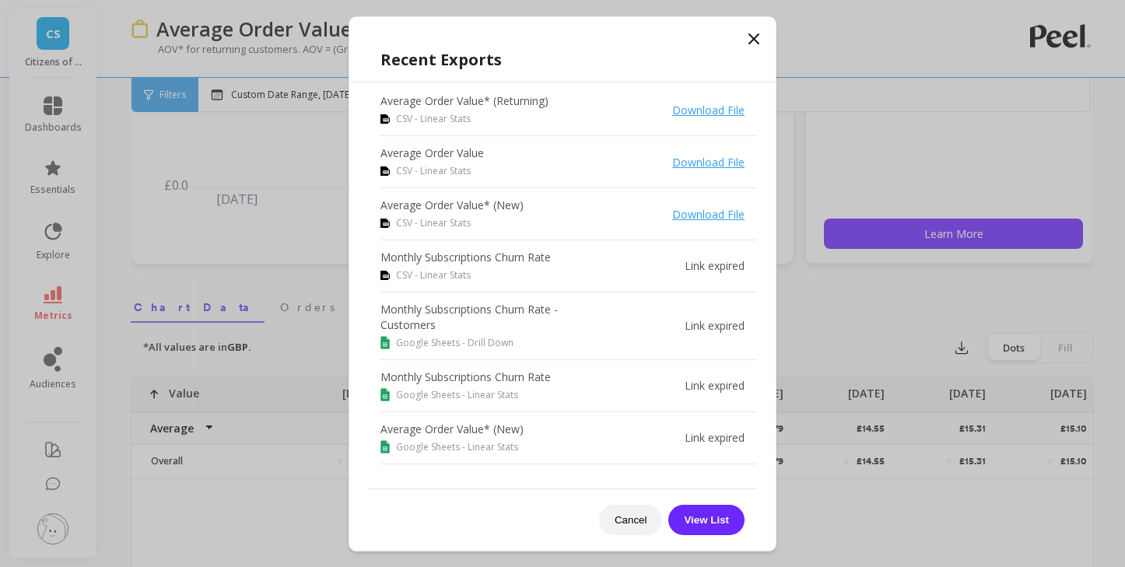
click at [750, 38] on icon at bounding box center [754, 39] width 19 height 19
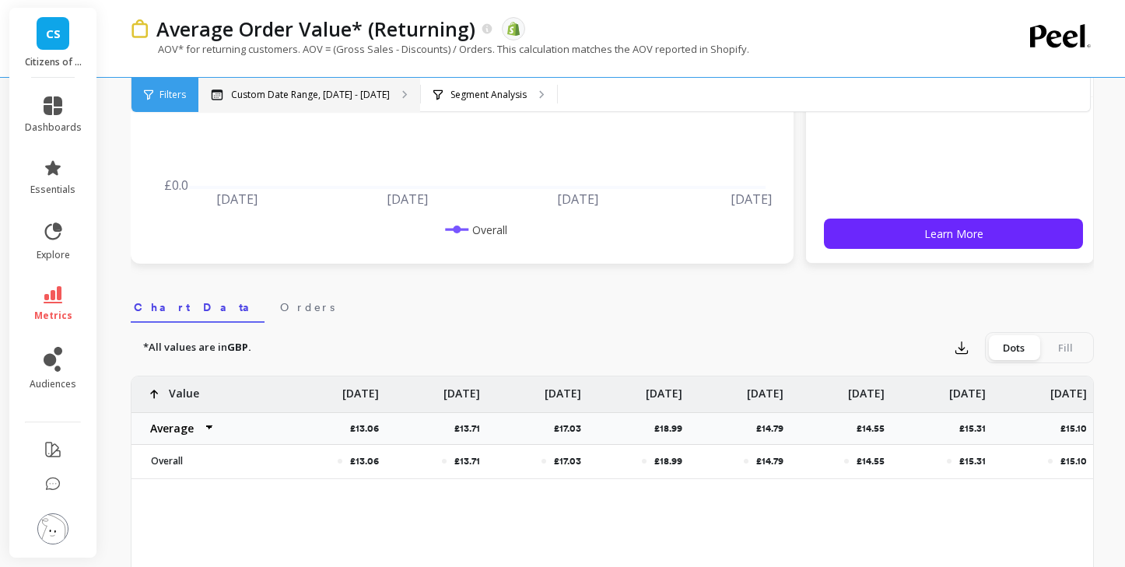
click at [317, 102] on div "Custom Date Range, [DATE] - [DATE]" at bounding box center [309, 95] width 222 height 34
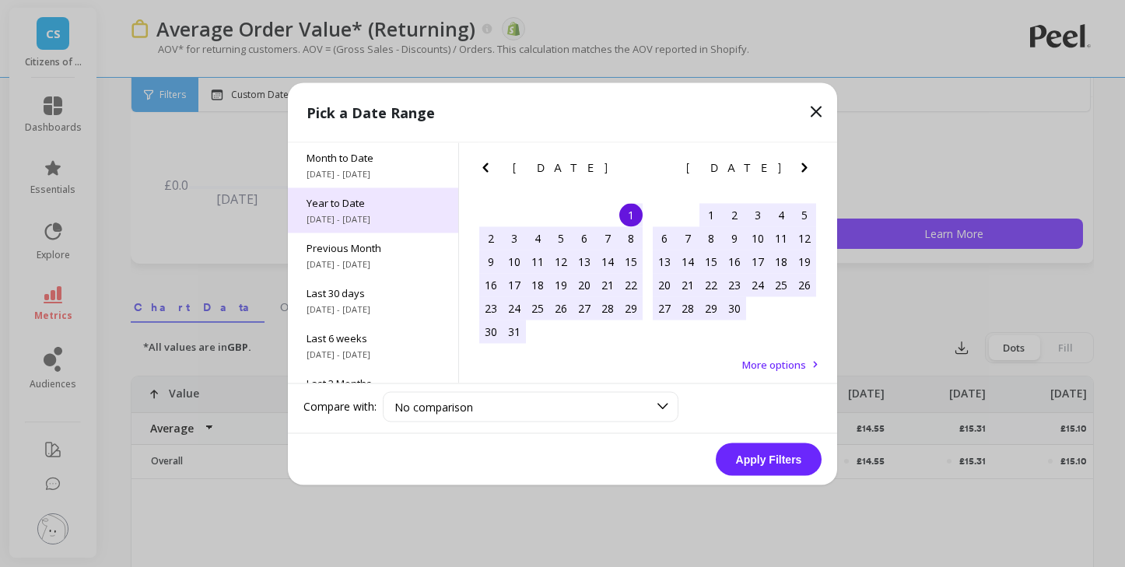
click at [349, 207] on span "Year to Date" at bounding box center [373, 202] width 133 height 14
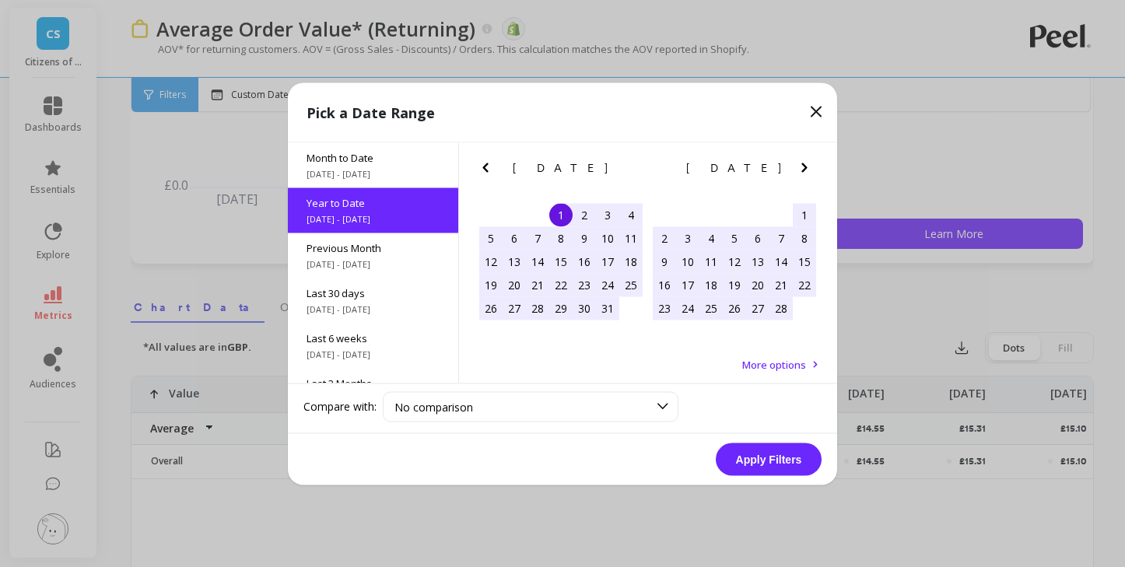
click at [752, 457] on button "Apply Filters" at bounding box center [769, 459] width 106 height 33
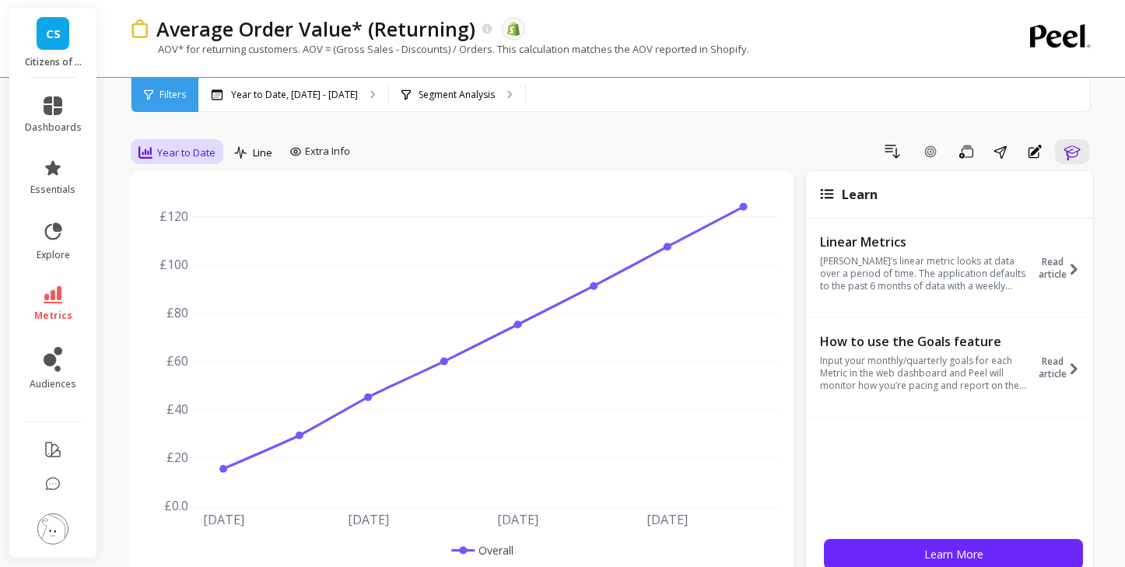
click at [197, 148] on span "Year to Date" at bounding box center [186, 152] width 58 height 15
click at [245, 150] on icon at bounding box center [241, 152] width 14 height 13
click at [199, 154] on span "Year to Date" at bounding box center [186, 152] width 58 height 15
click at [188, 275] on div "Monthly" at bounding box center [188, 276] width 89 height 15
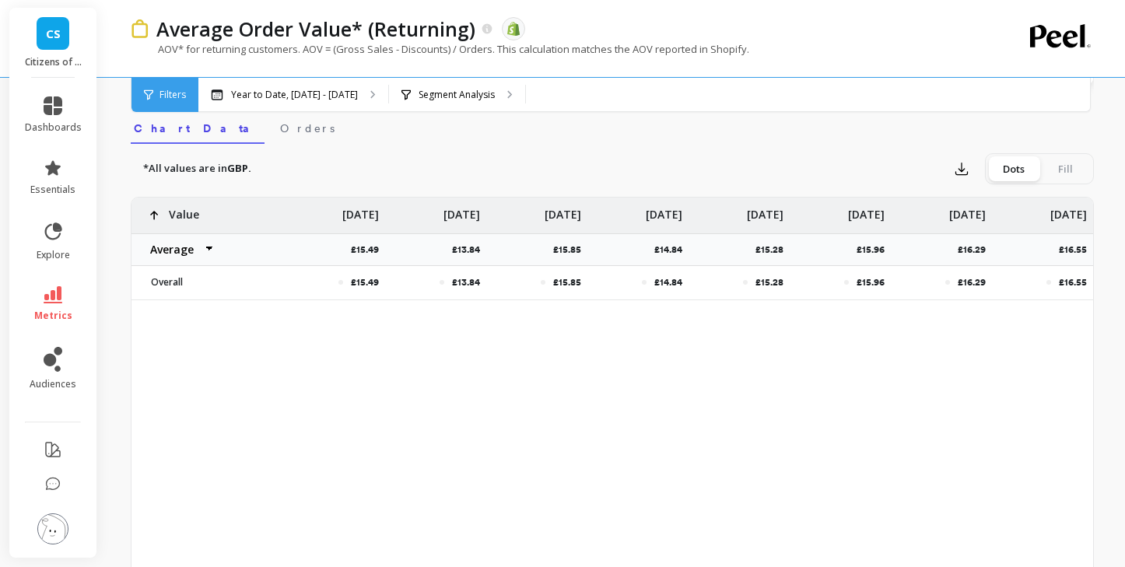
scroll to position [279, 0]
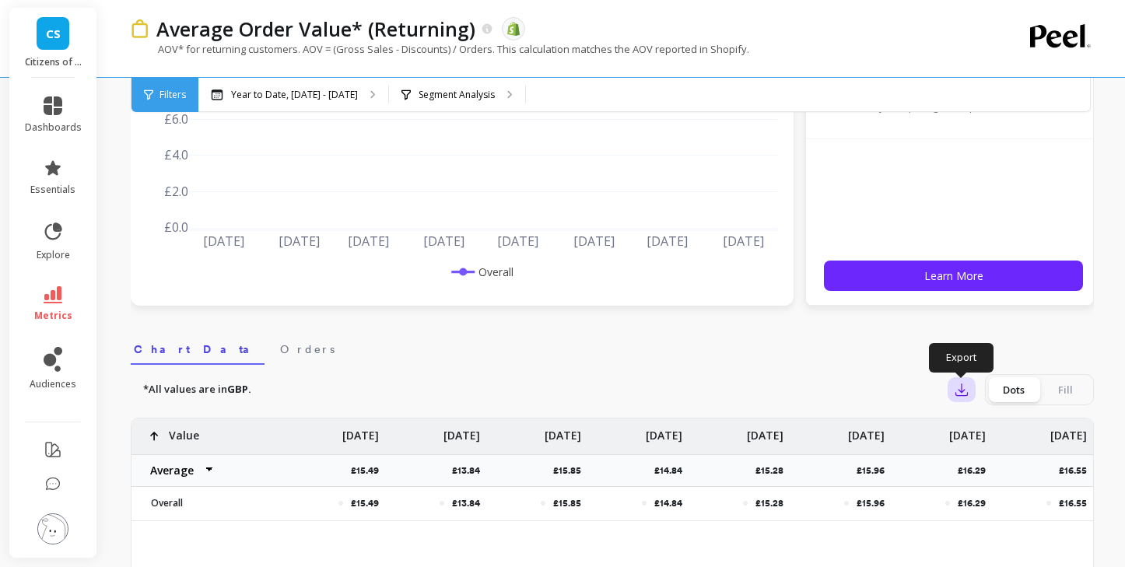
click at [957, 384] on icon "button" at bounding box center [962, 390] width 16 height 16
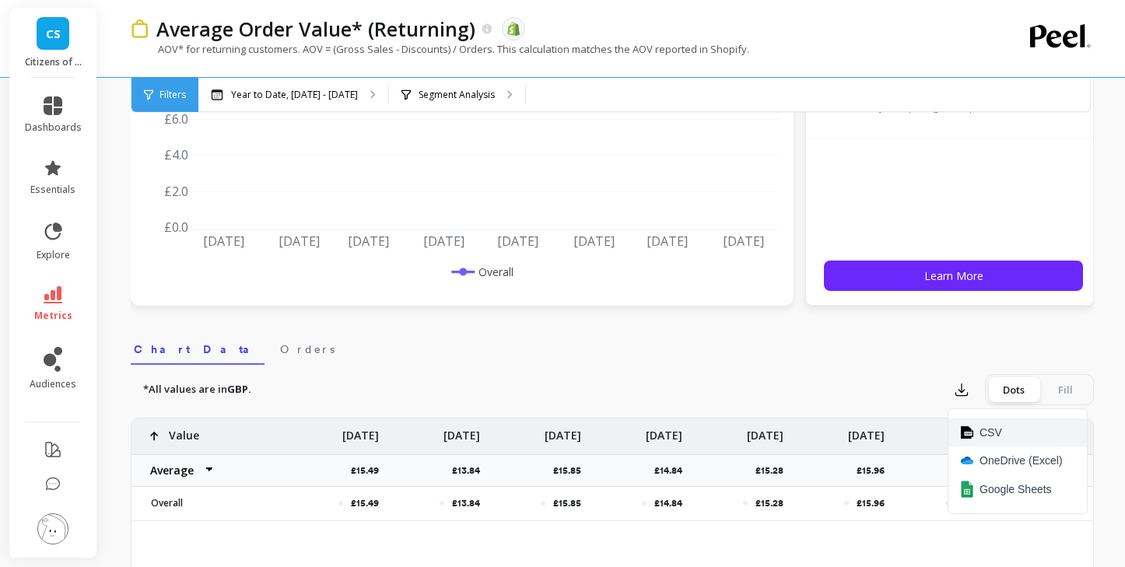
click at [969, 423] on button "CSV" at bounding box center [1017, 433] width 138 height 28
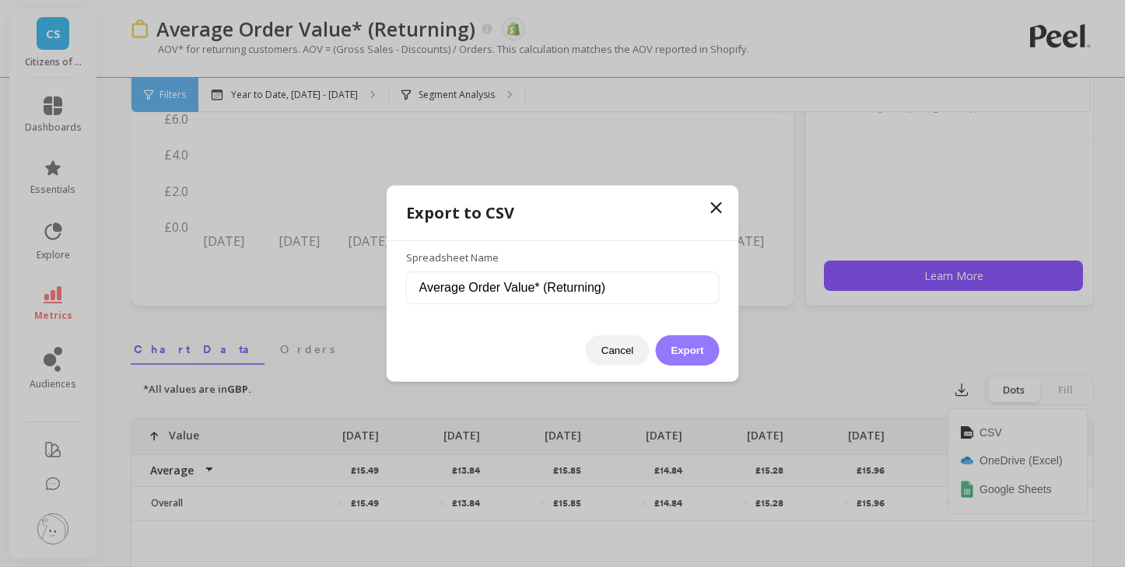
click at [700, 347] on button "Export" at bounding box center [687, 350] width 64 height 30
